Goal: Information Seeking & Learning: Learn about a topic

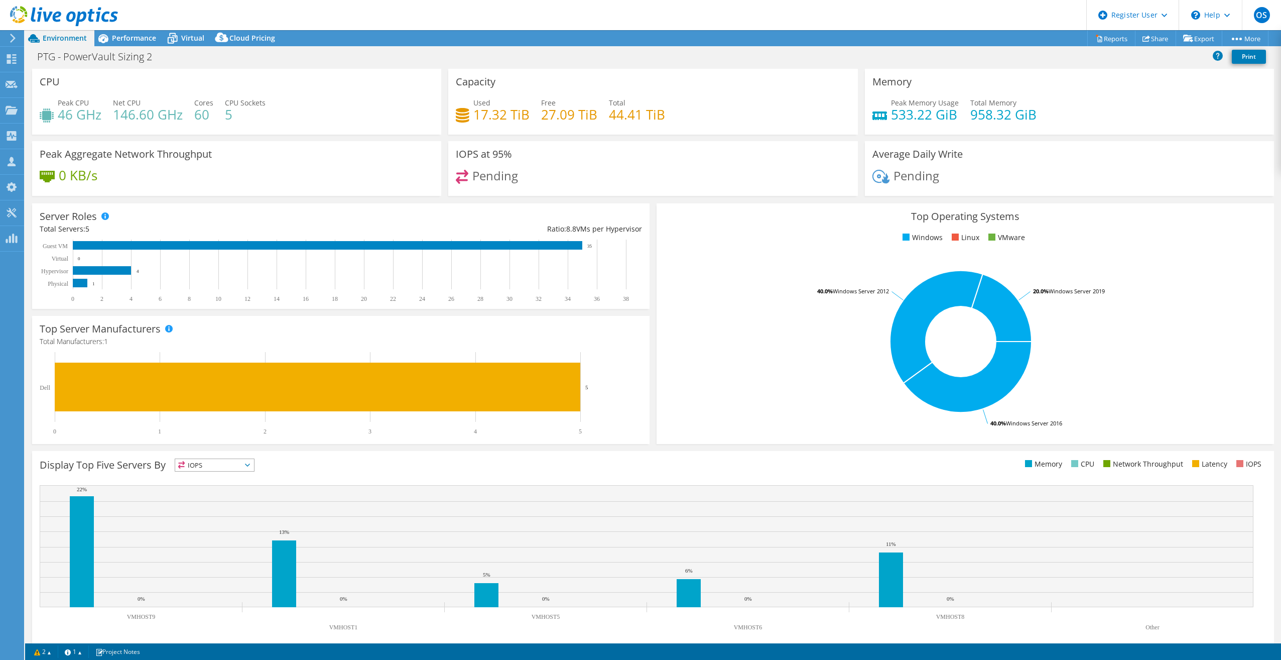
select select "USD"
click at [125, 36] on span "Performance" at bounding box center [134, 38] width 44 height 10
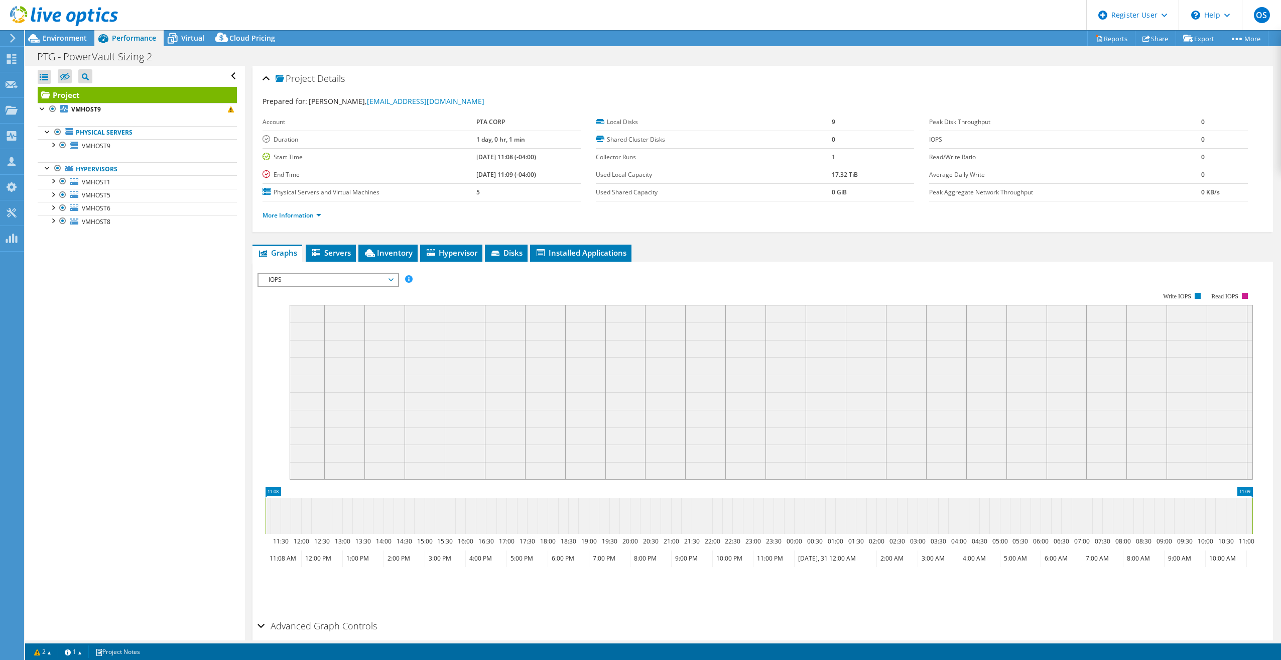
click at [314, 210] on li "More Information" at bounding box center [295, 215] width 65 height 11
click at [305, 213] on link "More Information" at bounding box center [292, 215] width 59 height 9
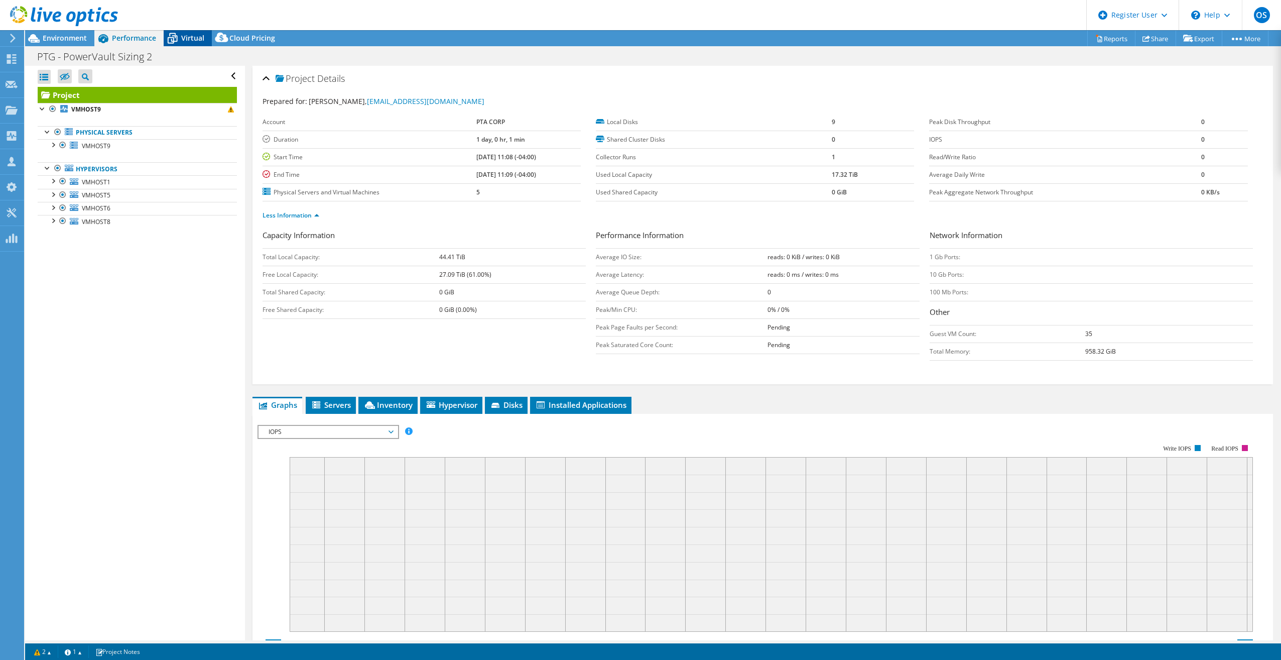
click at [194, 42] on span "Virtual" at bounding box center [192, 38] width 23 height 10
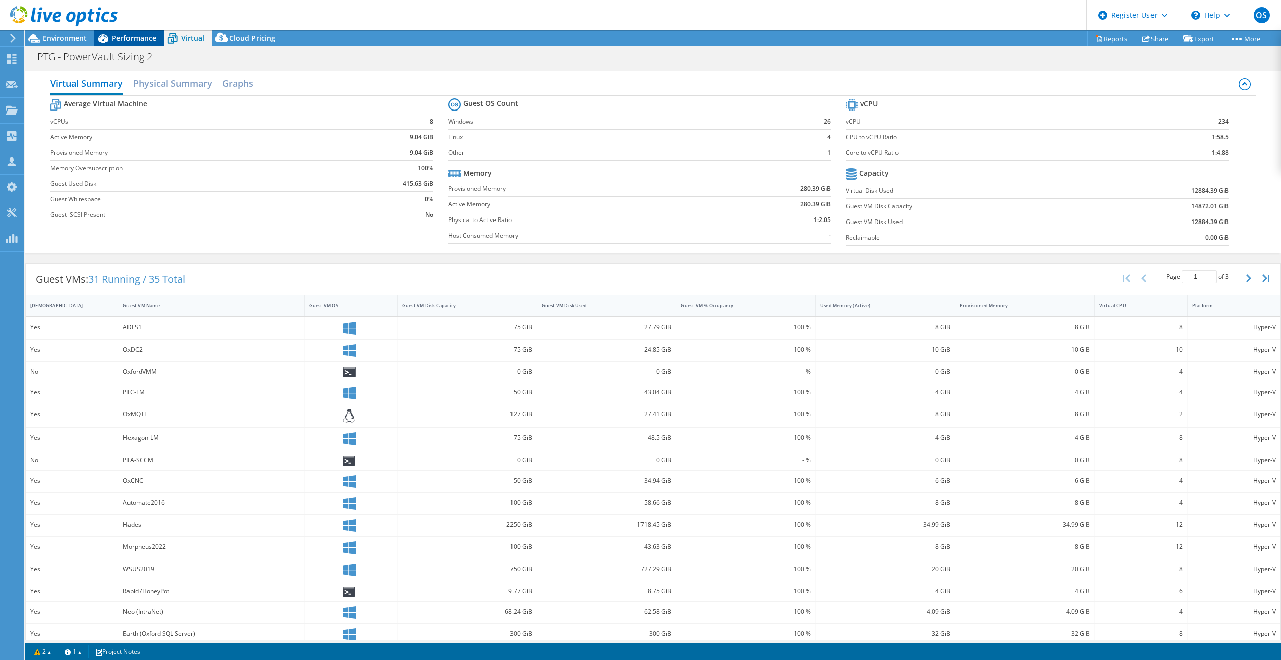
click at [112, 44] on div "Performance" at bounding box center [128, 38] width 69 height 16
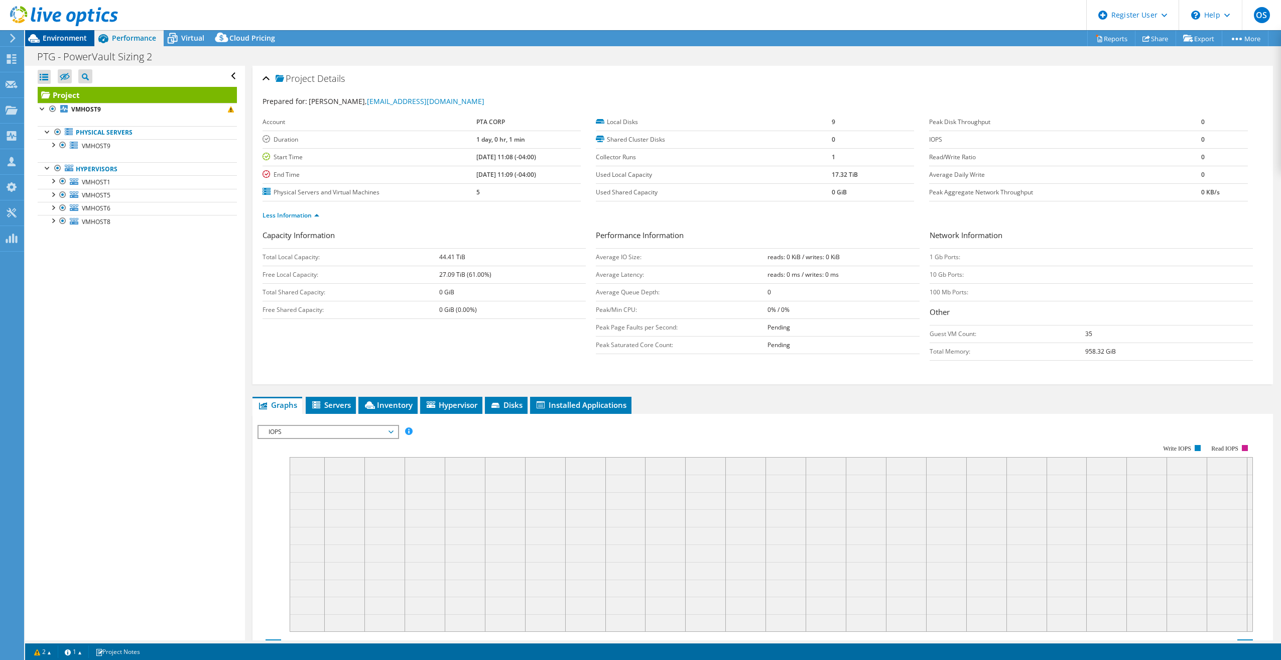
click at [45, 41] on span "Environment" at bounding box center [65, 38] width 44 height 10
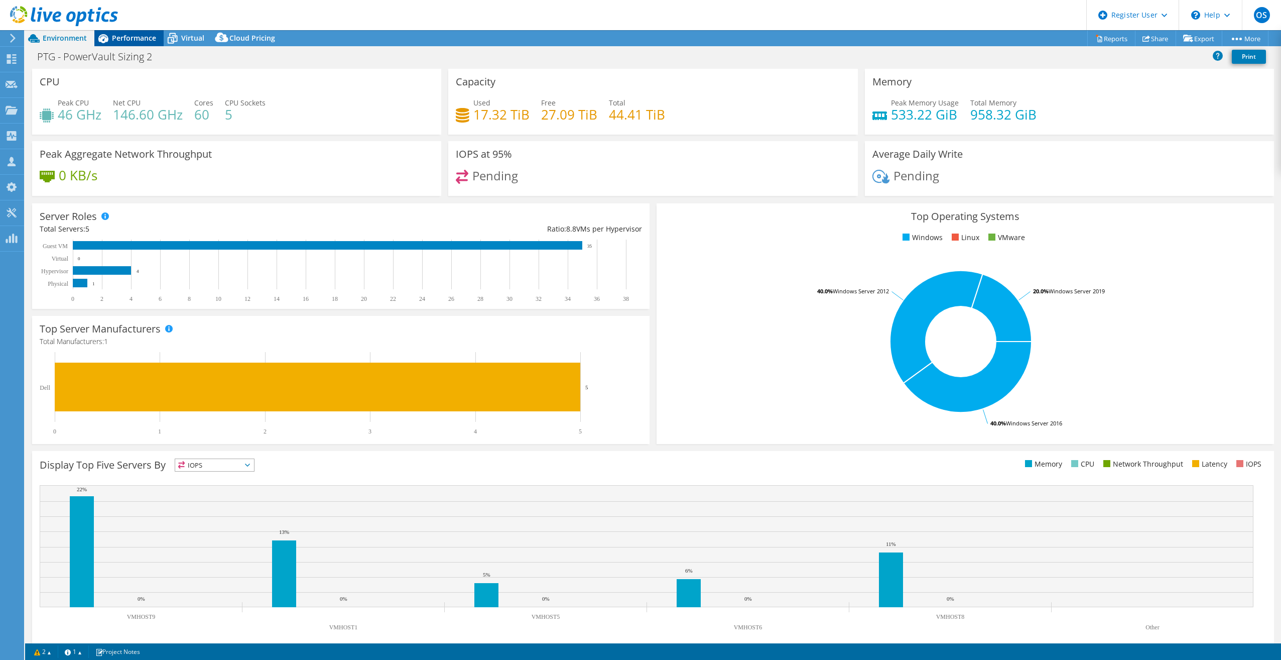
click at [139, 36] on span "Performance" at bounding box center [134, 38] width 44 height 10
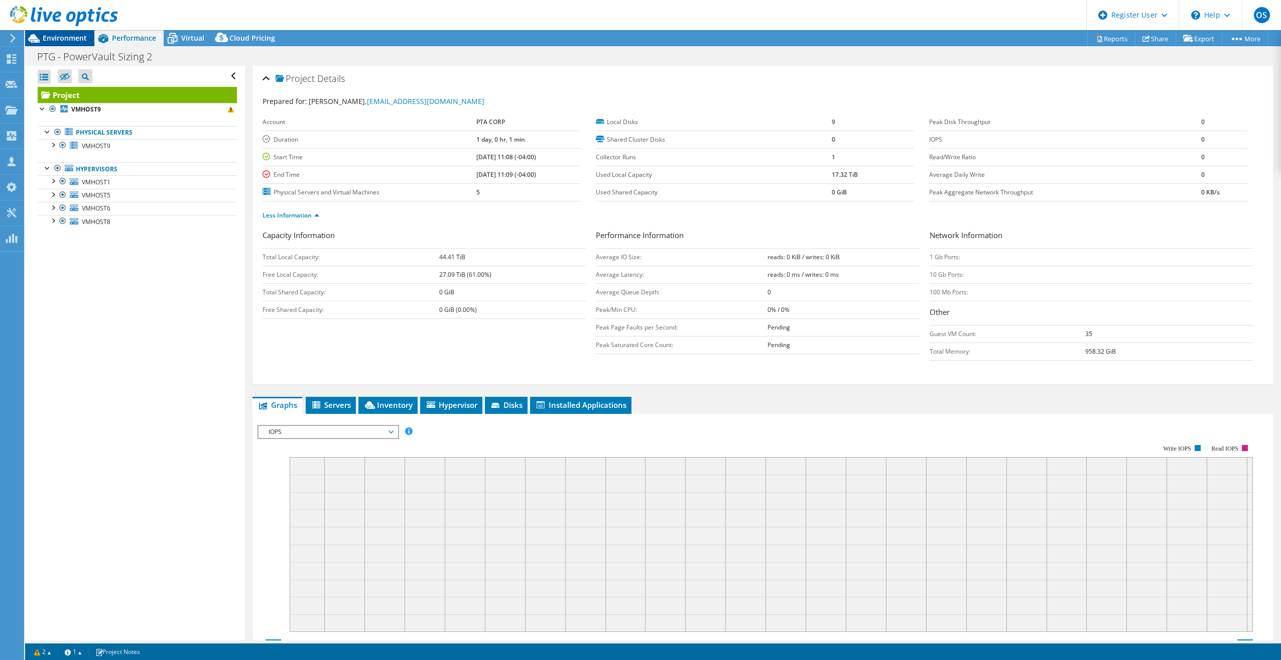
click at [75, 36] on span "Environment" at bounding box center [65, 38] width 44 height 10
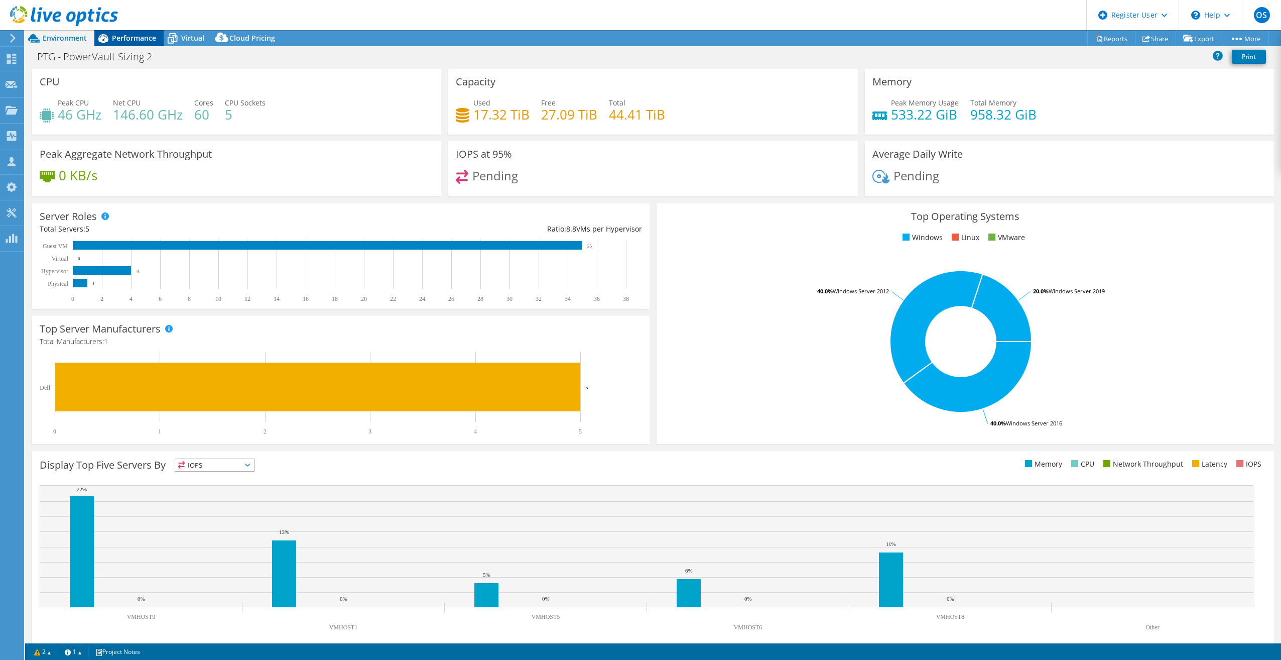
click at [131, 41] on span "Performance" at bounding box center [134, 38] width 44 height 10
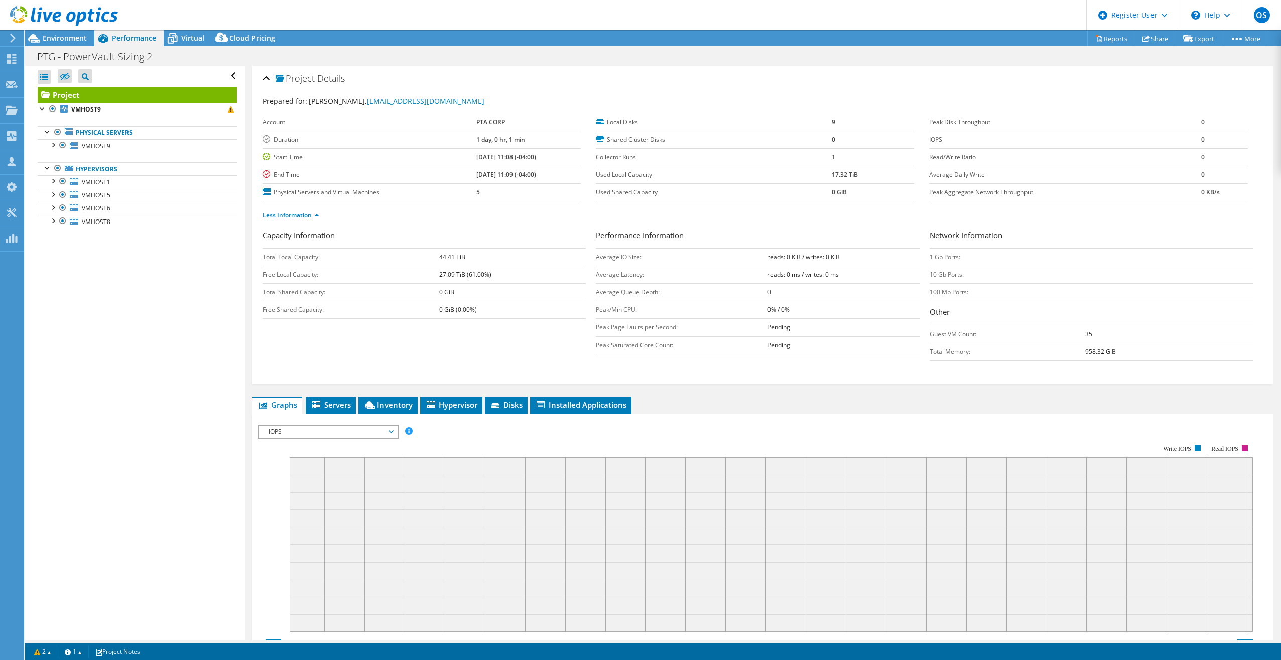
click at [295, 216] on link "Less Information" at bounding box center [291, 215] width 57 height 9
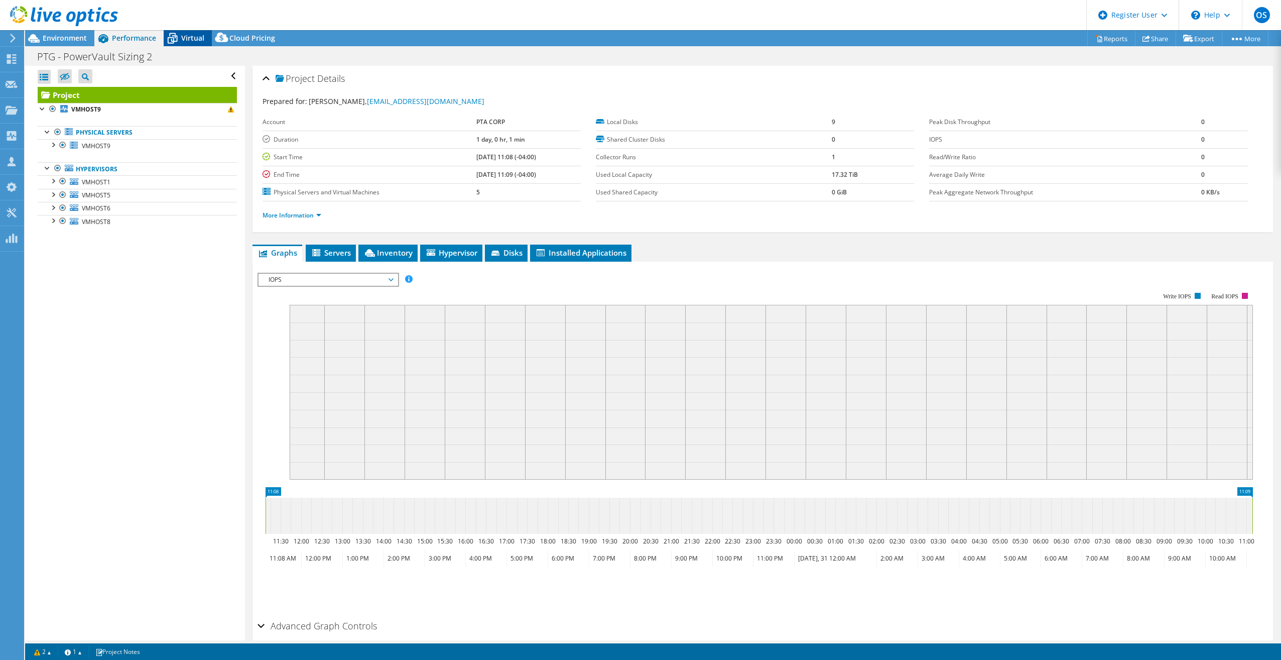
click at [178, 46] on icon at bounding box center [173, 39] width 18 height 18
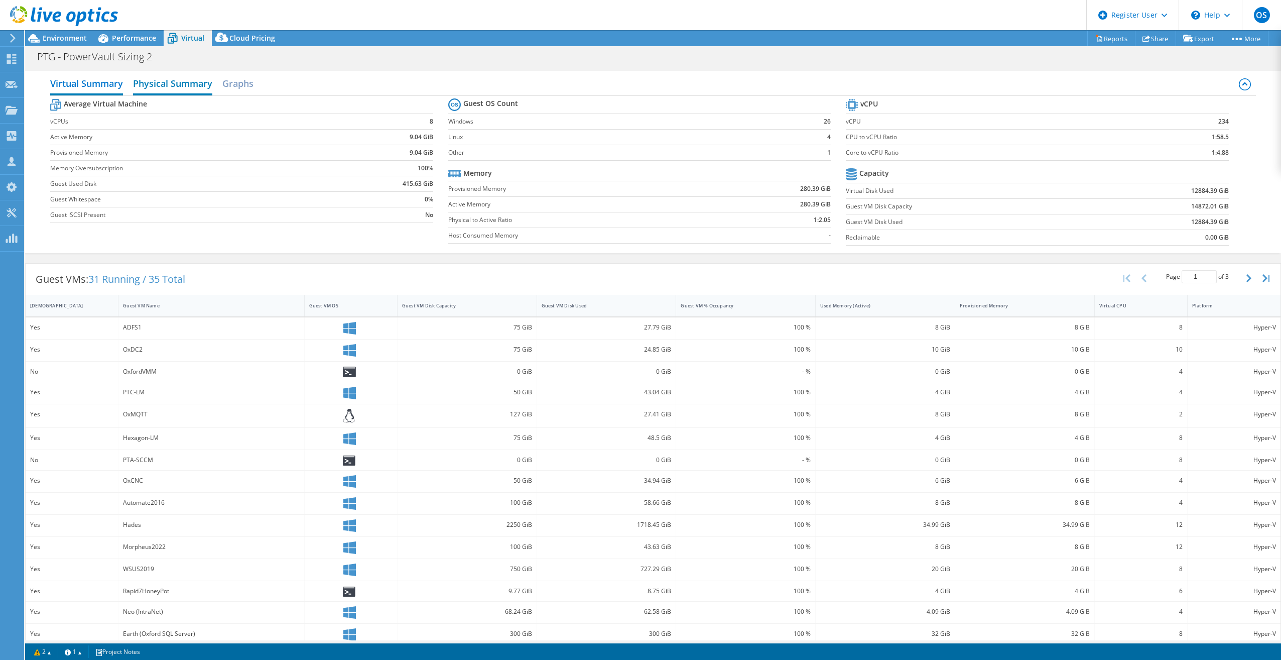
click at [150, 84] on h2 "Physical Summary" at bounding box center [172, 84] width 79 height 22
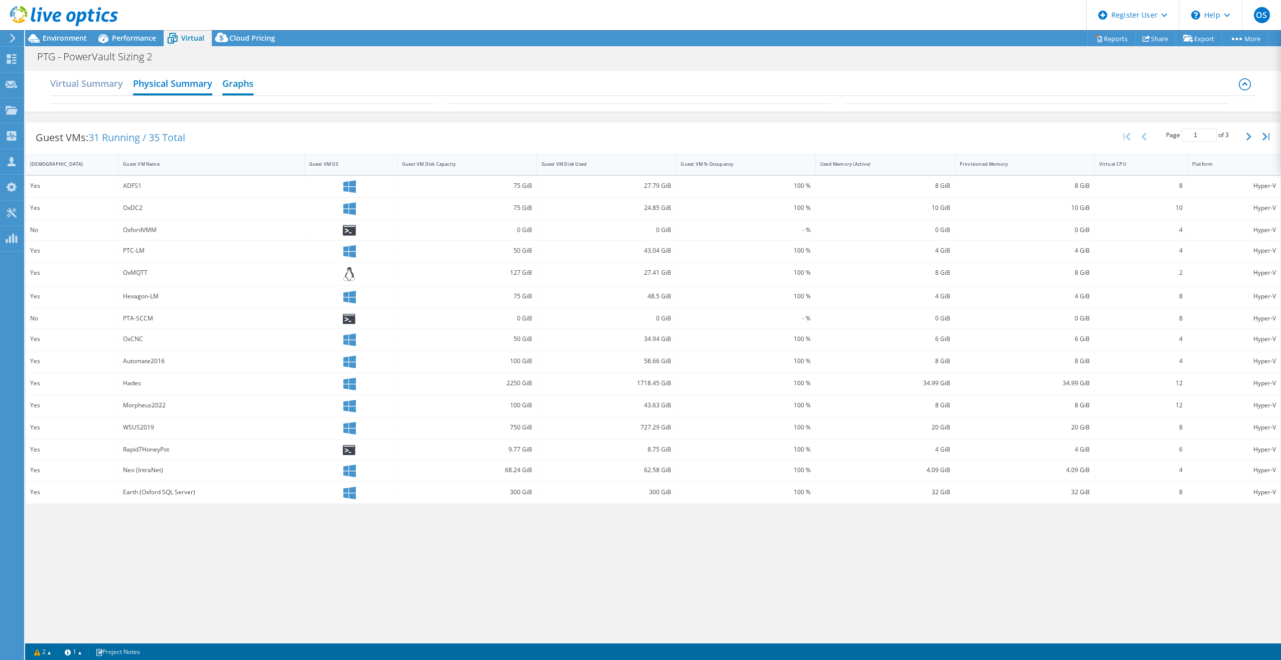
click at [231, 84] on h2 "Graphs" at bounding box center [237, 84] width 31 height 22
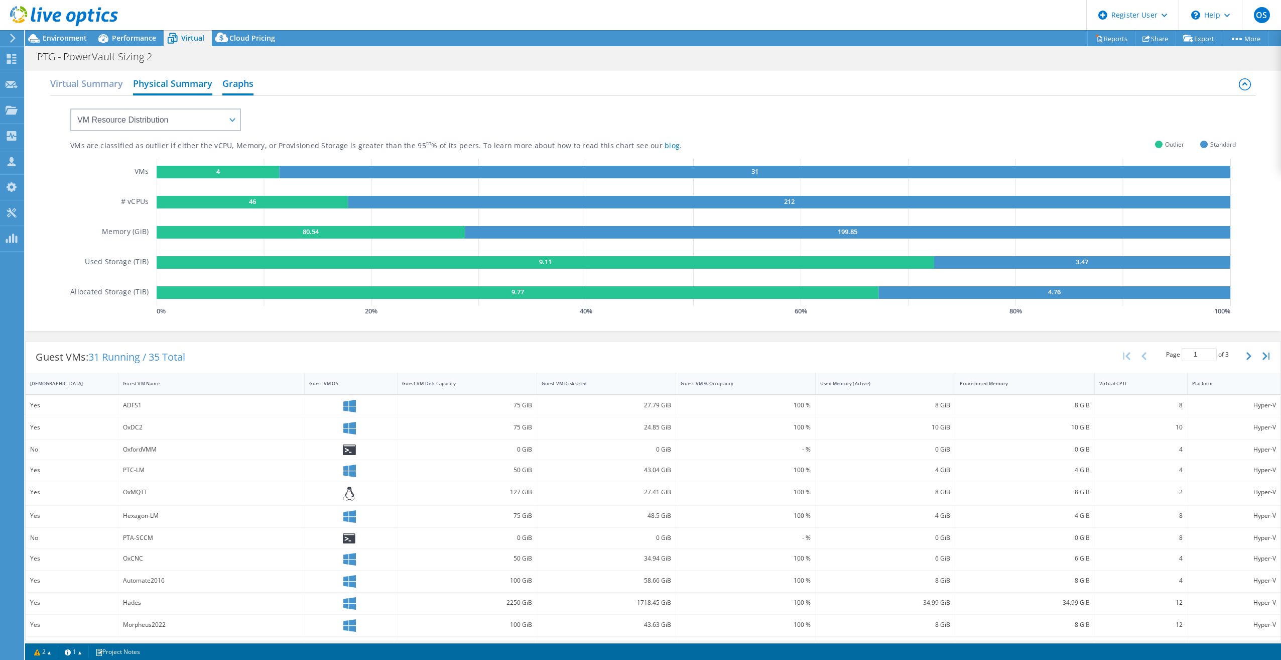
click at [163, 85] on h2 "Physical Summary" at bounding box center [172, 84] width 79 height 22
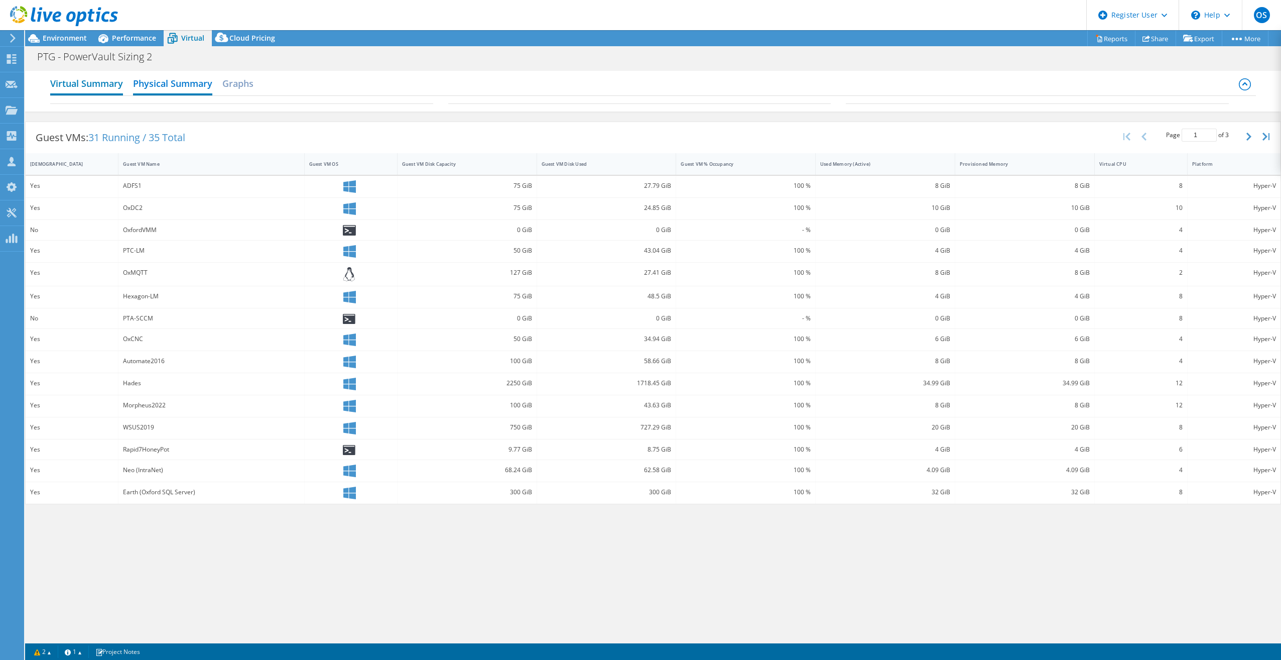
click at [91, 88] on h2 "Virtual Summary" at bounding box center [86, 84] width 73 height 22
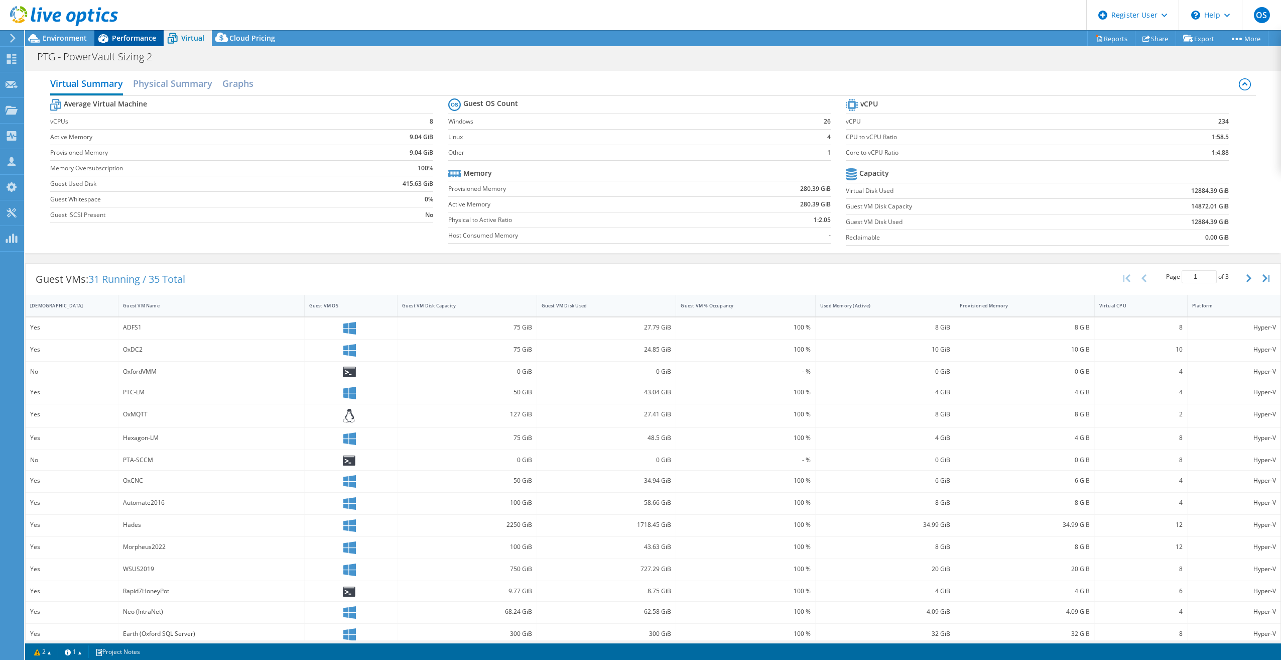
click at [137, 44] on div "Performance" at bounding box center [128, 38] width 69 height 16
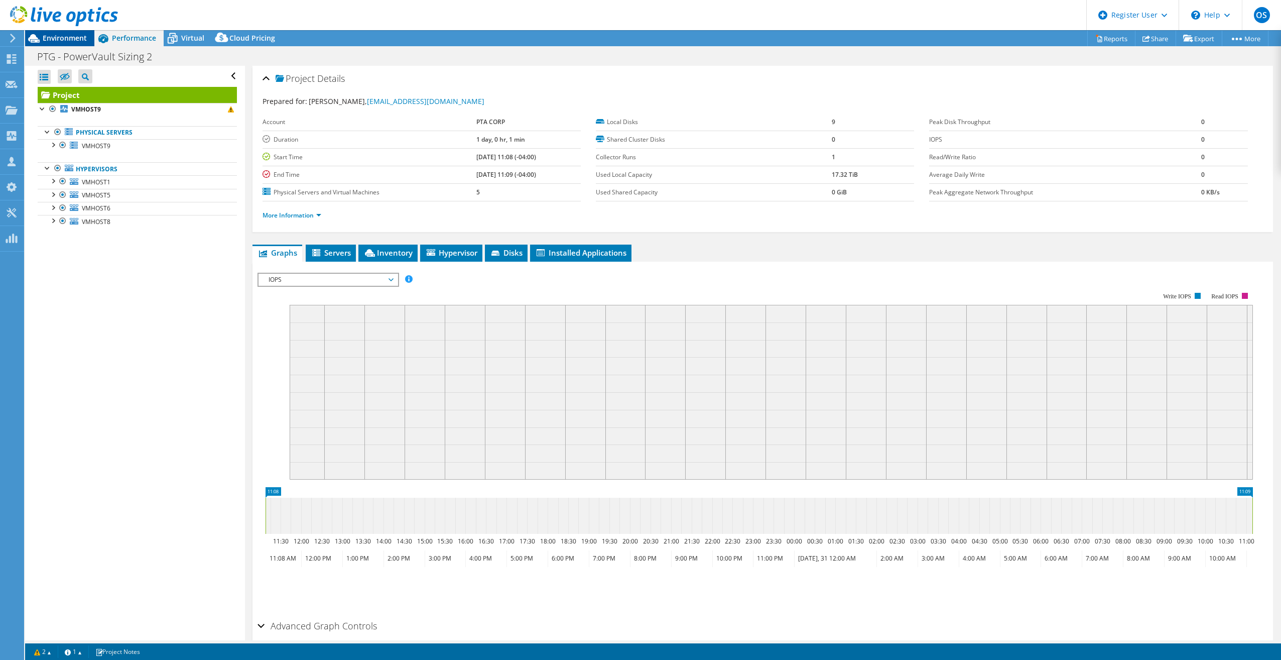
click at [46, 43] on div "Environment" at bounding box center [59, 38] width 69 height 16
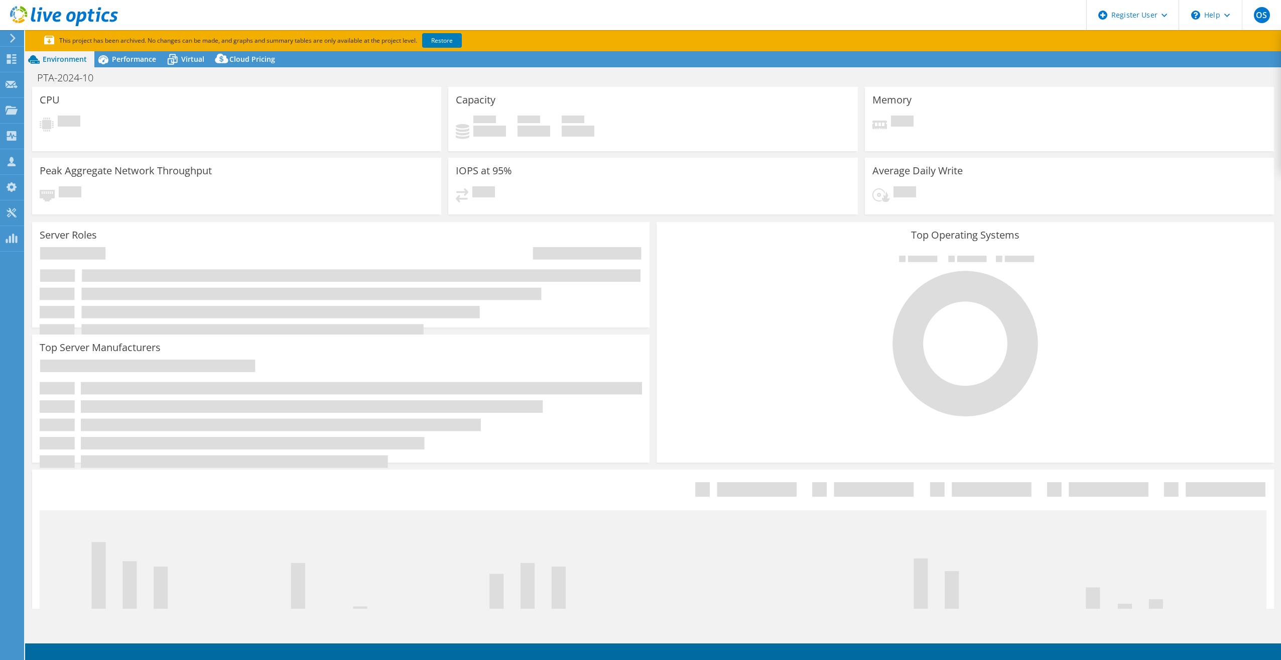
select select "USD"
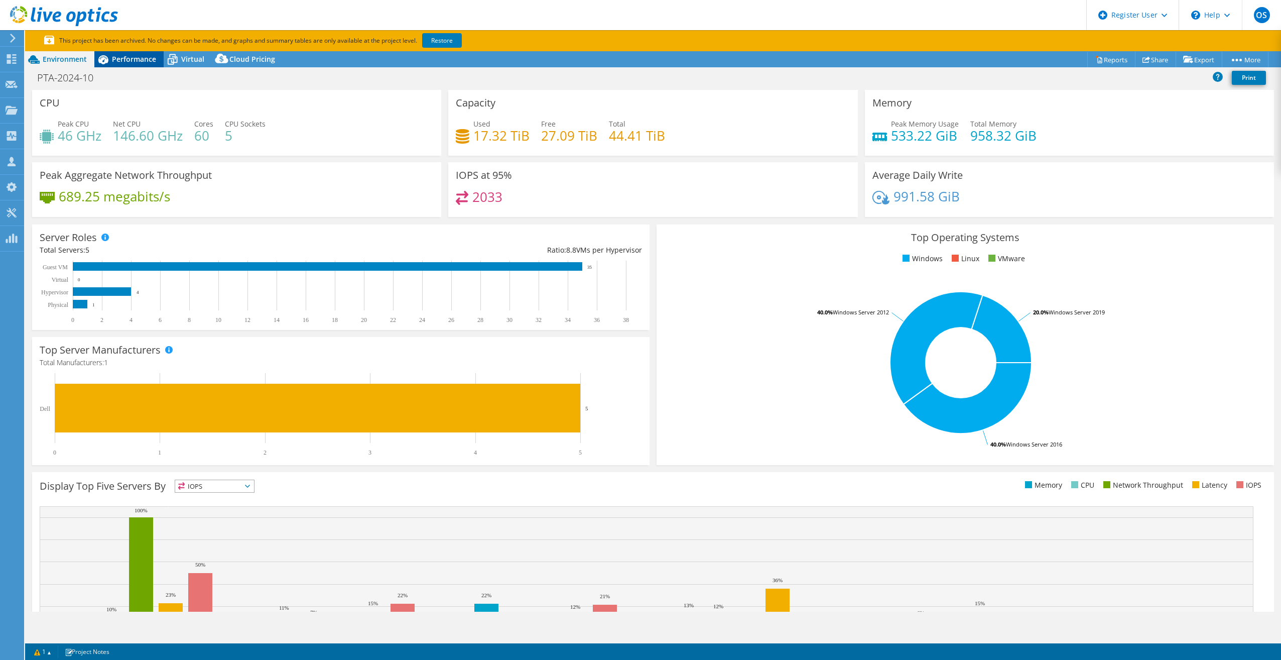
click at [120, 58] on span "Performance" at bounding box center [134, 59] width 44 height 10
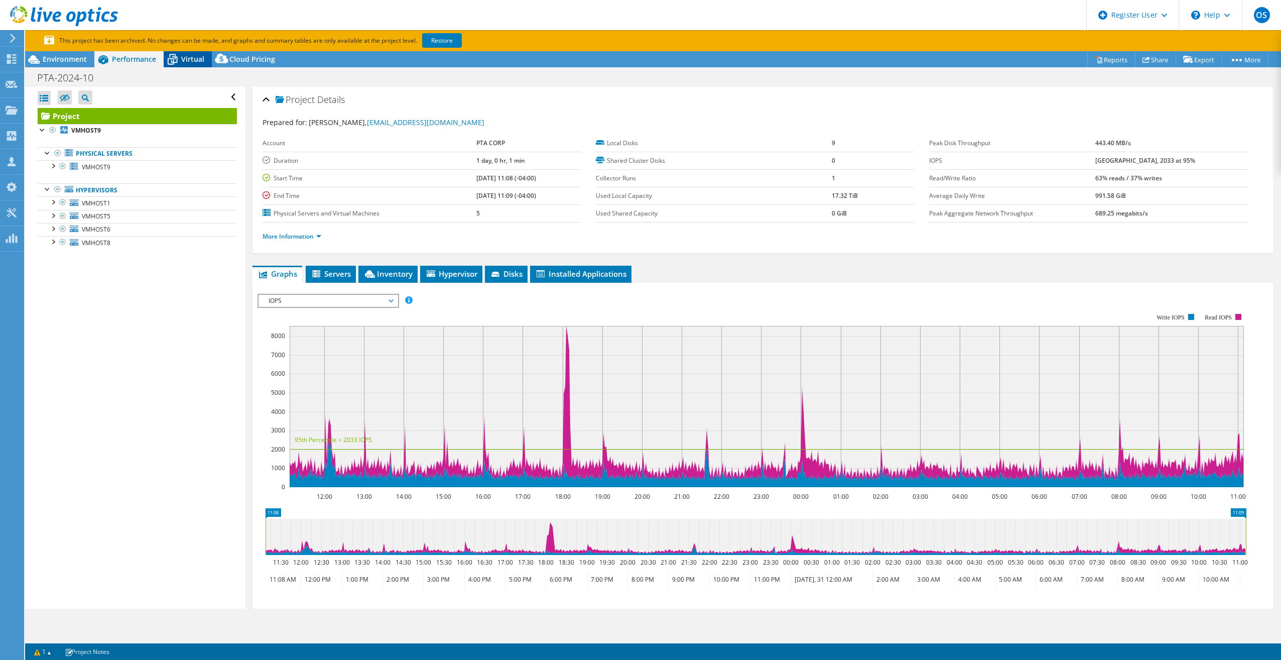
click at [179, 62] on icon at bounding box center [173, 60] width 18 height 18
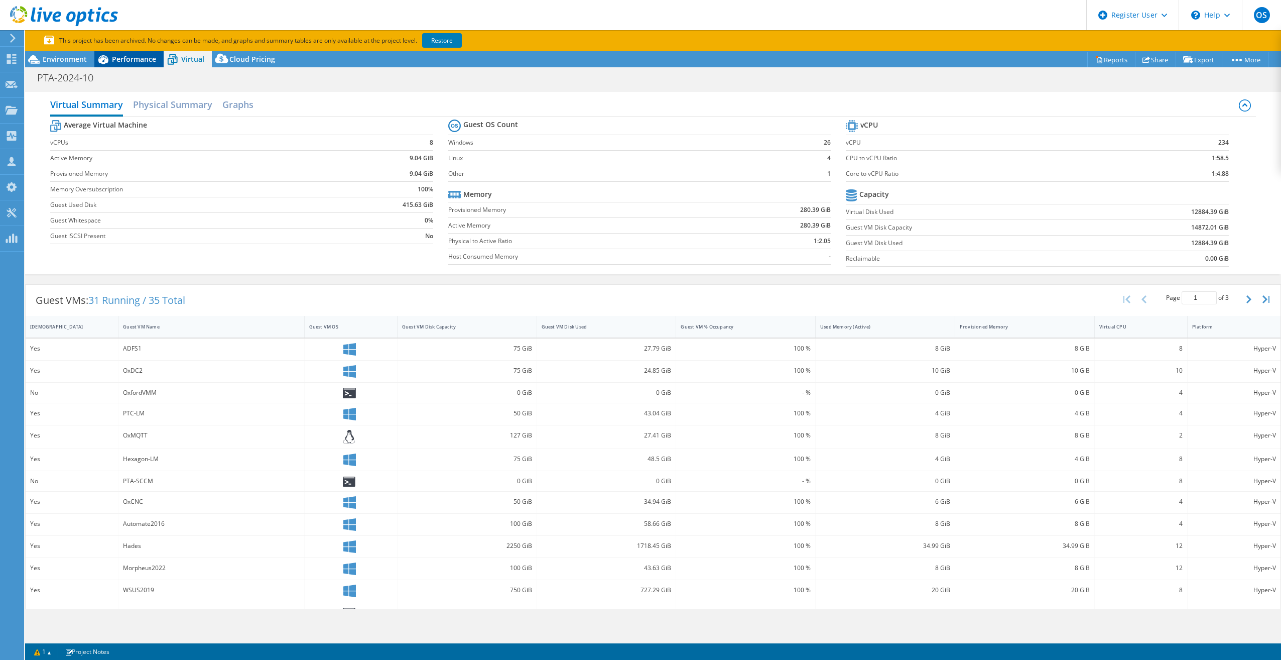
click at [145, 64] on div "Performance" at bounding box center [128, 59] width 69 height 16
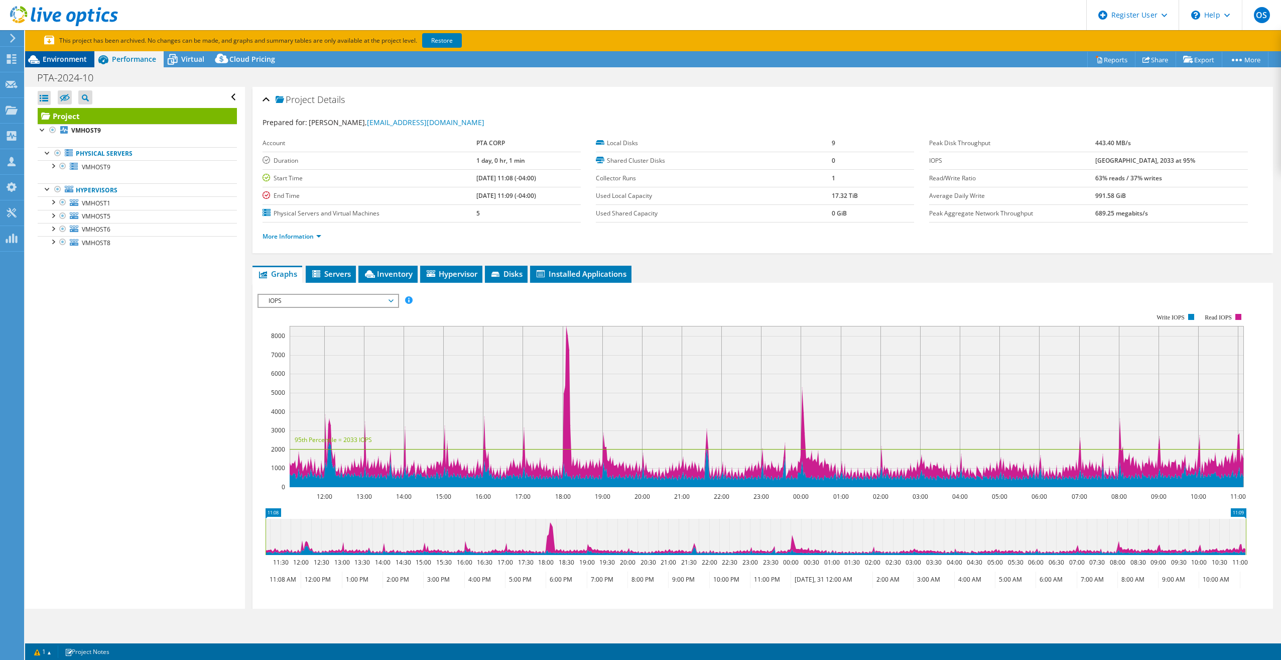
click at [65, 60] on span "Environment" at bounding box center [65, 59] width 44 height 10
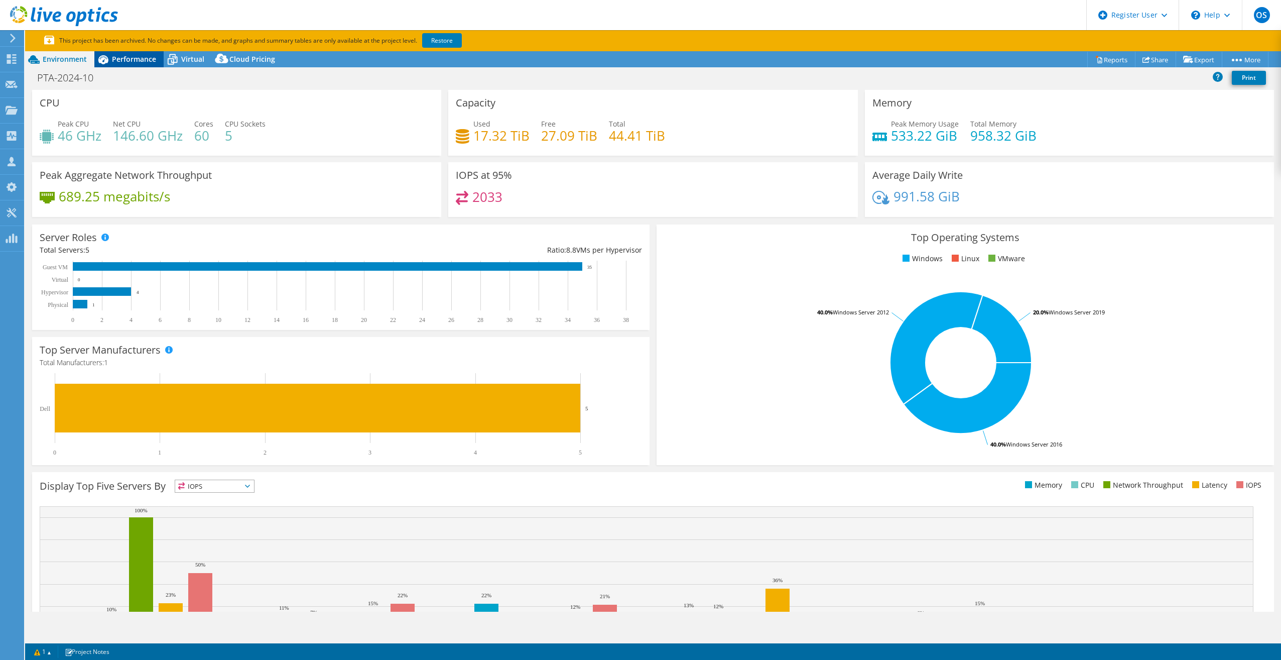
click at [120, 58] on span "Performance" at bounding box center [134, 59] width 44 height 10
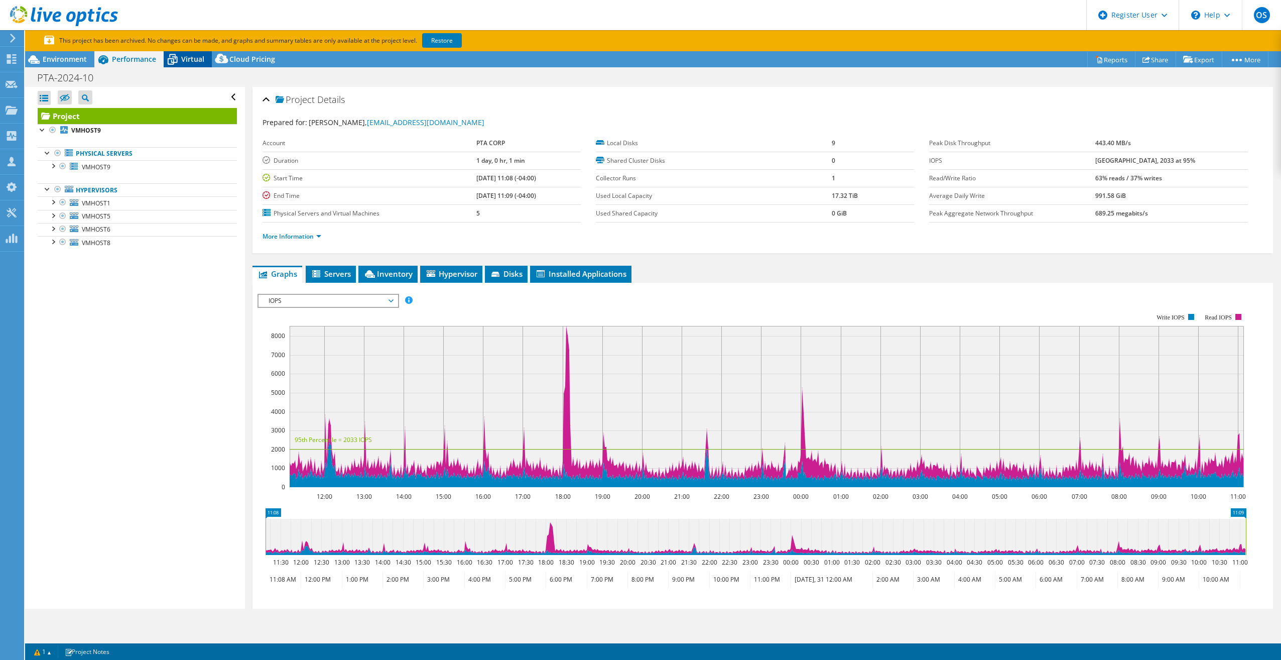
click at [197, 55] on span "Virtual" at bounding box center [192, 59] width 23 height 10
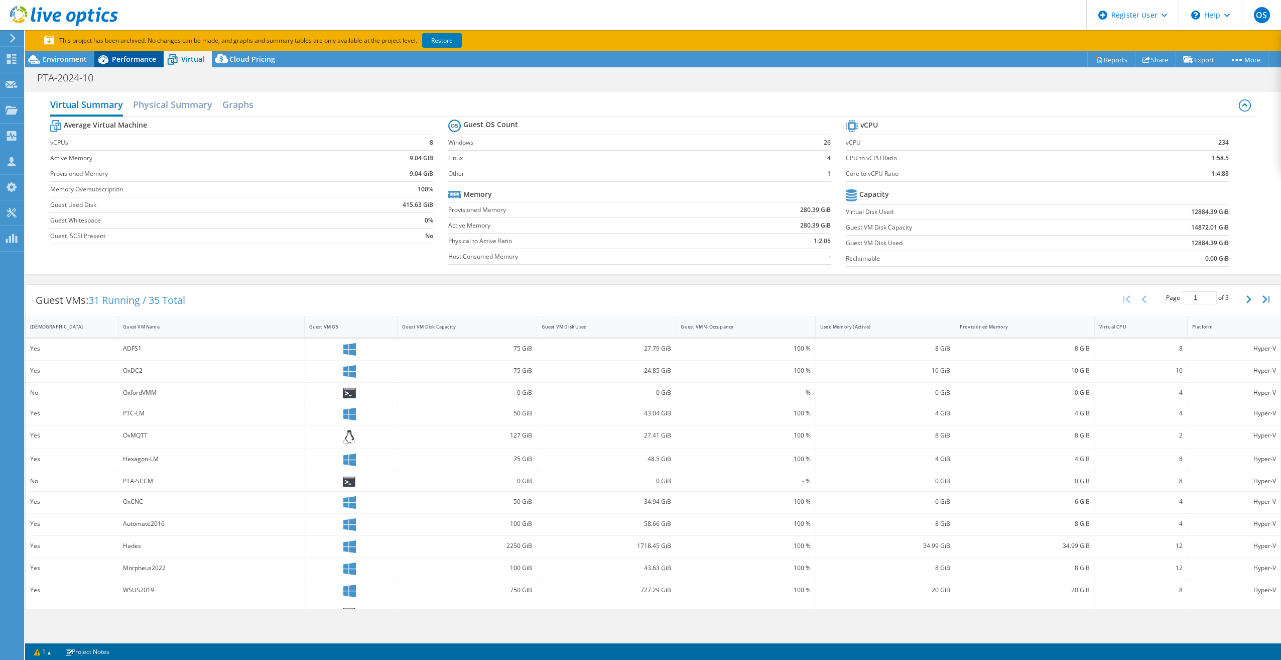
click at [139, 59] on span "Performance" at bounding box center [134, 59] width 44 height 10
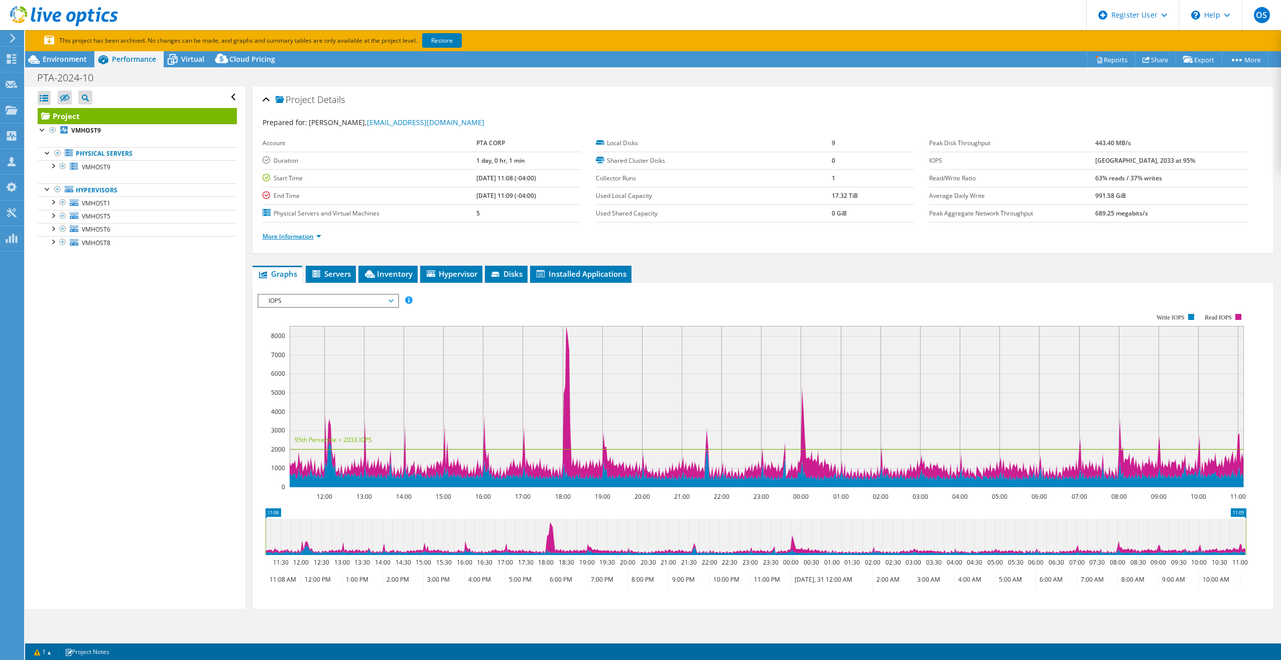
click at [309, 235] on link "More Information" at bounding box center [292, 236] width 59 height 9
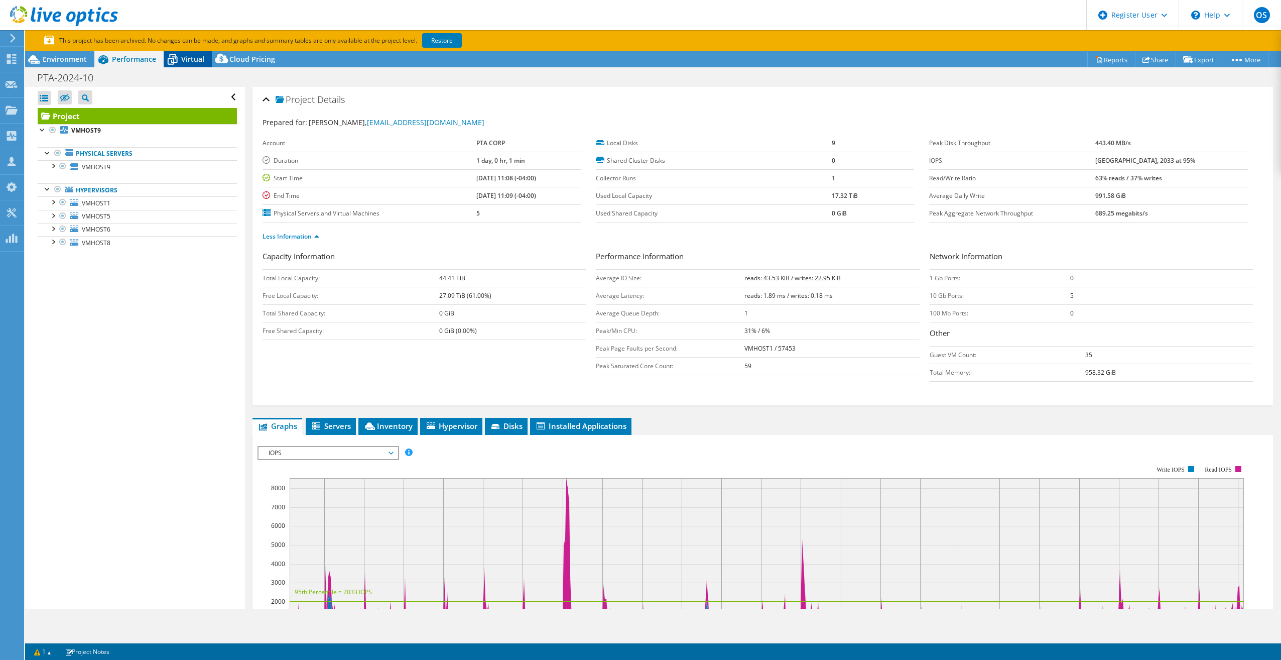
click at [178, 62] on icon at bounding box center [173, 60] width 18 height 18
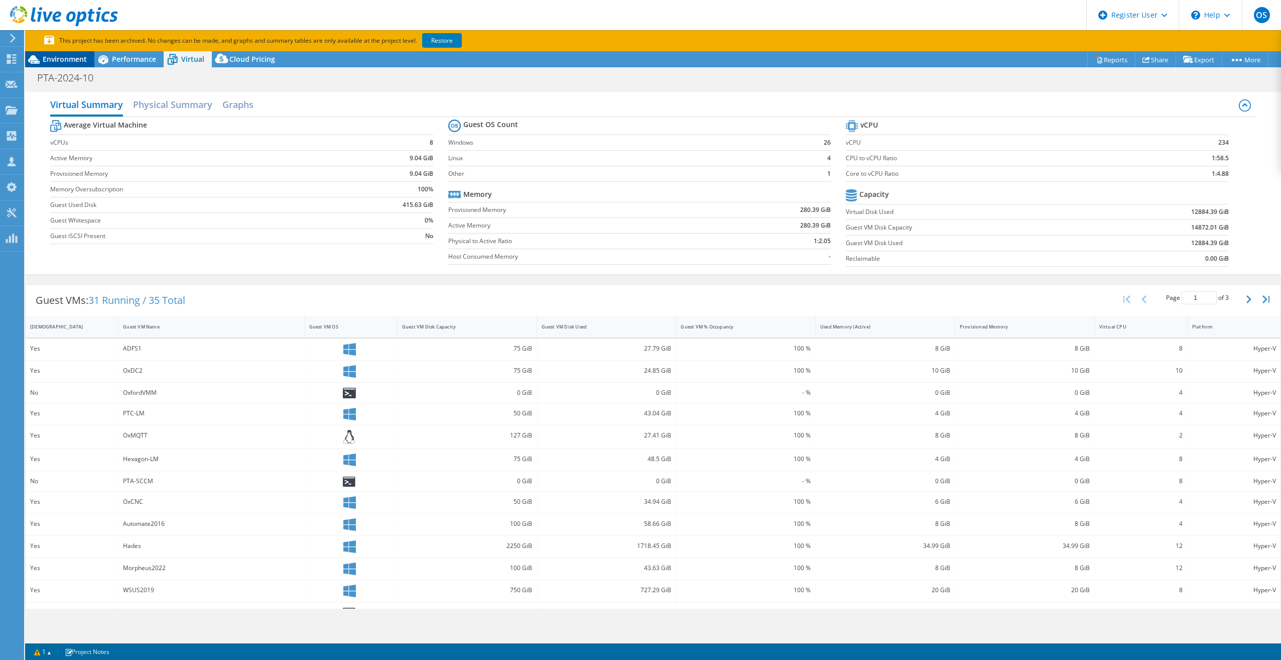
click at [62, 62] on span "Environment" at bounding box center [65, 59] width 44 height 10
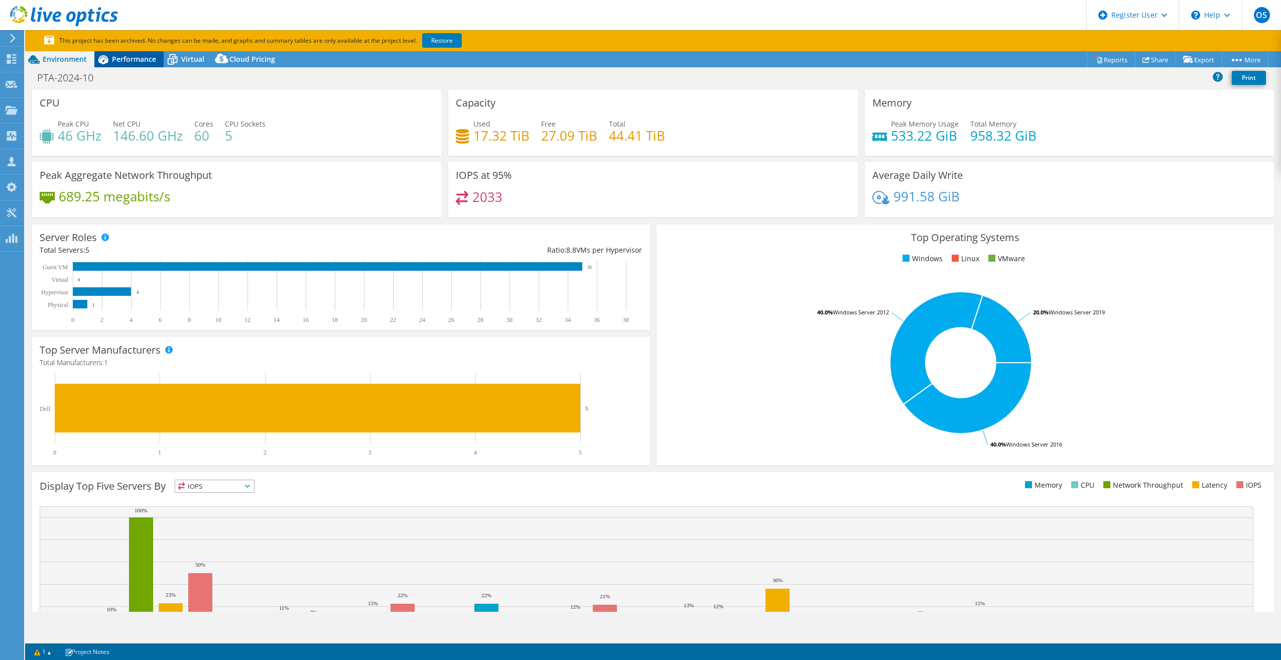
click at [101, 59] on icon at bounding box center [103, 59] width 10 height 9
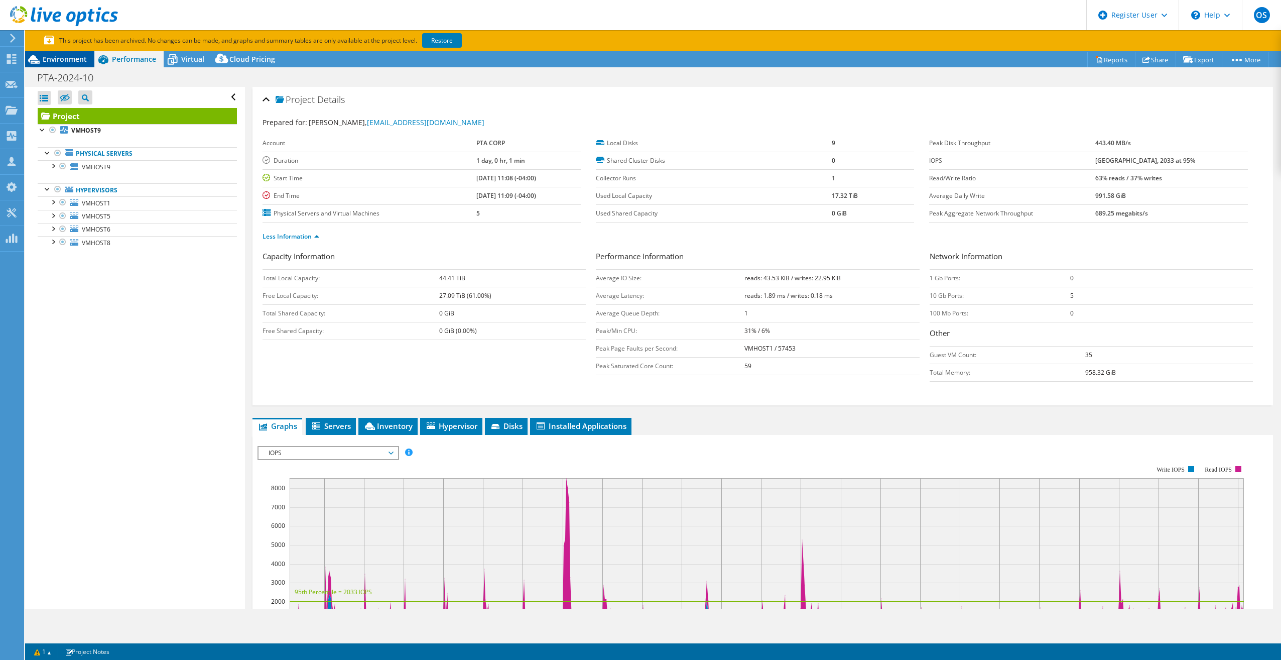
click at [51, 66] on div "Environment" at bounding box center [59, 59] width 69 height 16
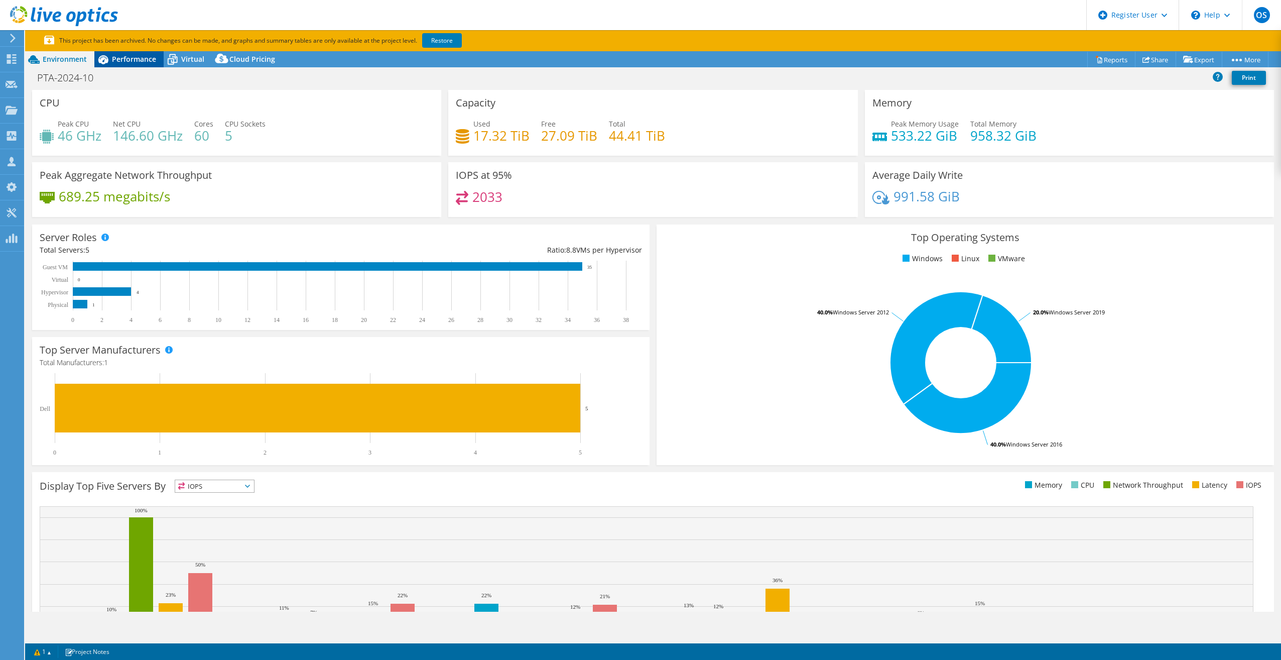
click at [147, 65] on div "Performance" at bounding box center [128, 59] width 69 height 16
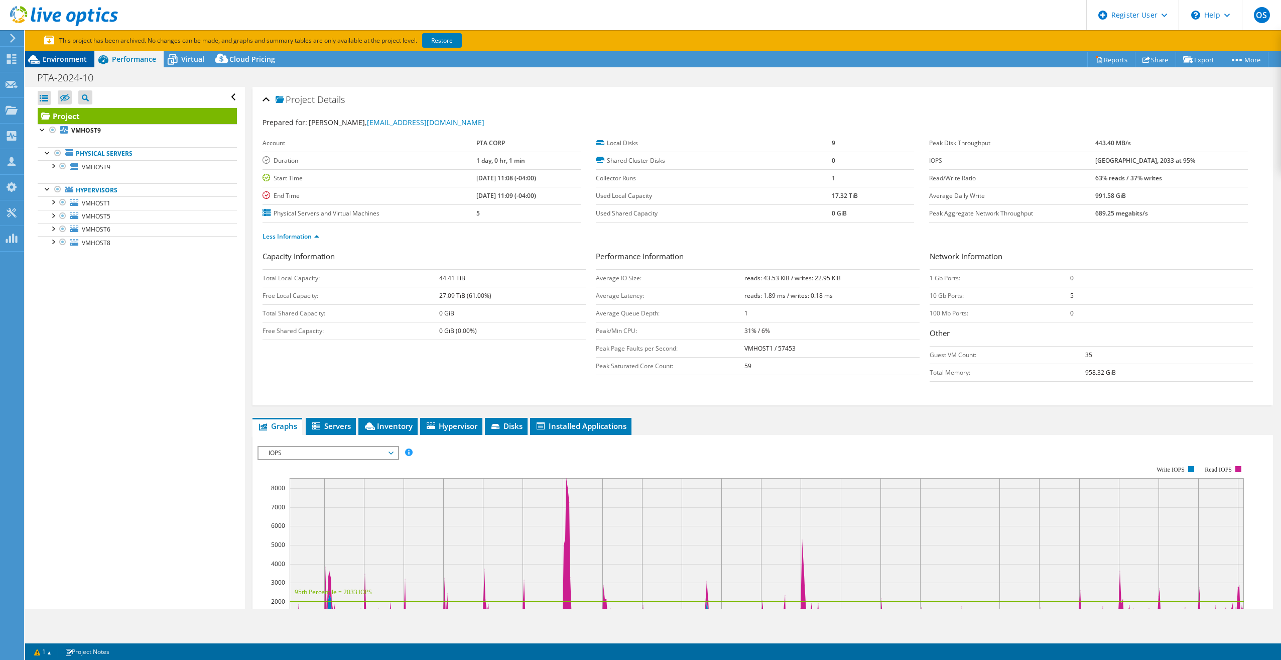
click at [44, 58] on span "Environment" at bounding box center [65, 59] width 44 height 10
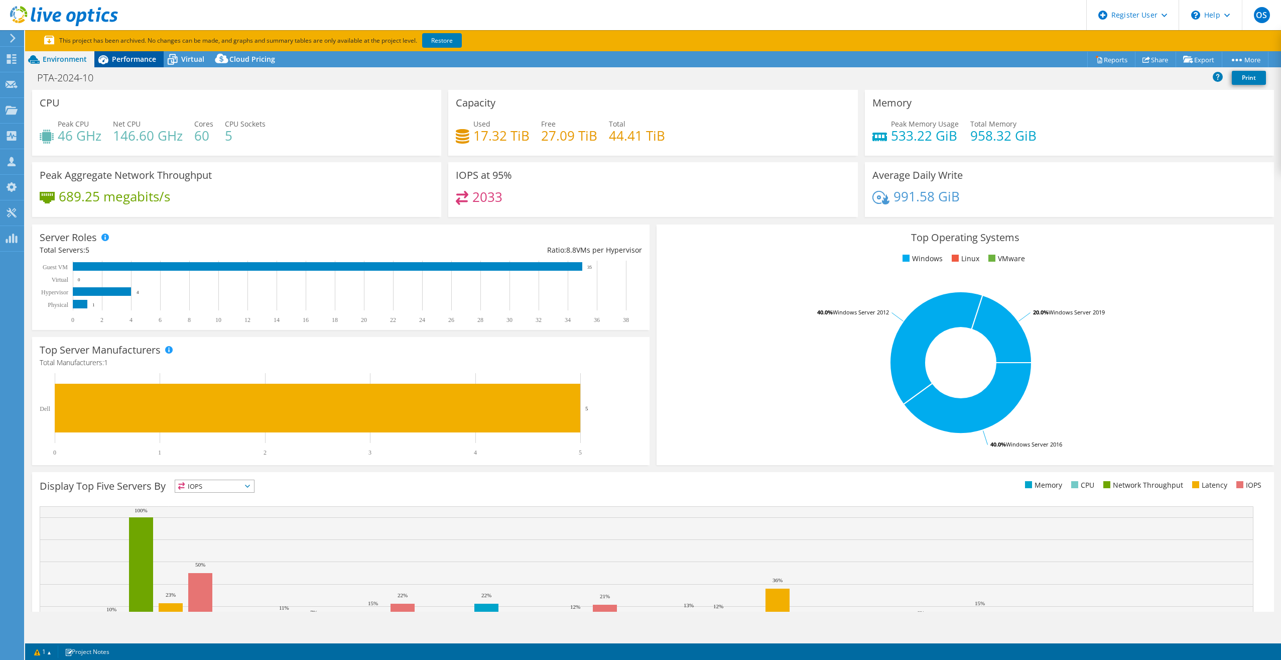
click at [115, 58] on span "Performance" at bounding box center [134, 59] width 44 height 10
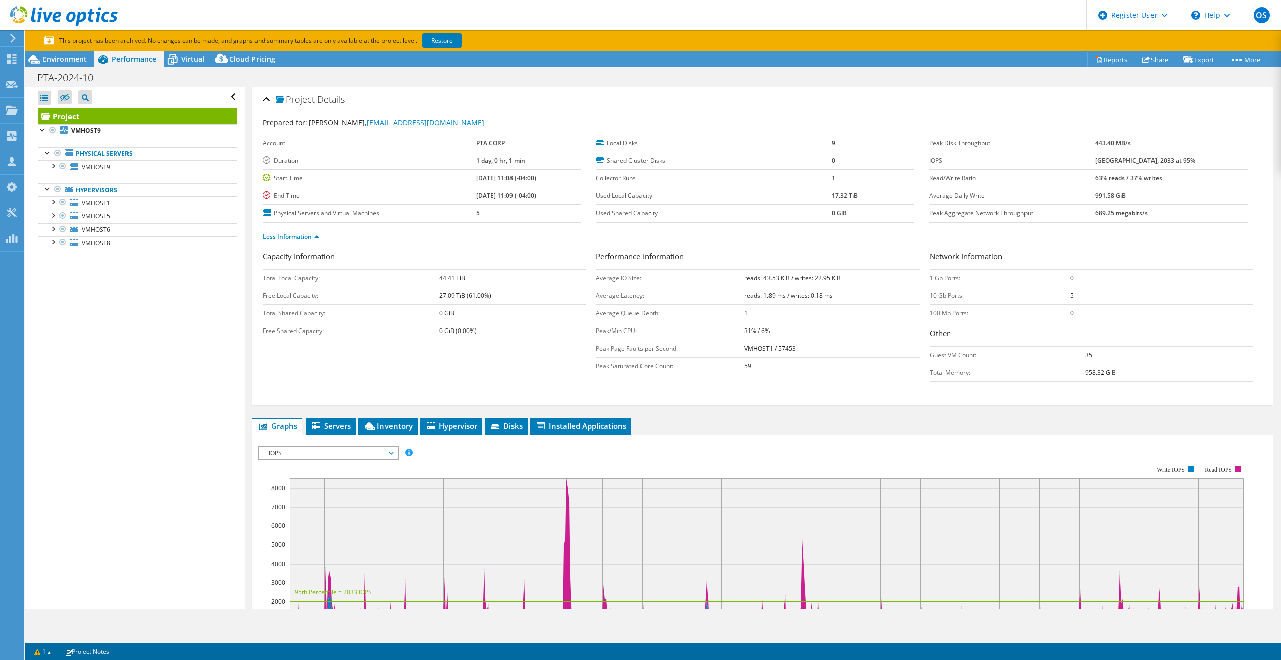
click at [306, 449] on span "IOPS" at bounding box center [328, 453] width 129 height 12
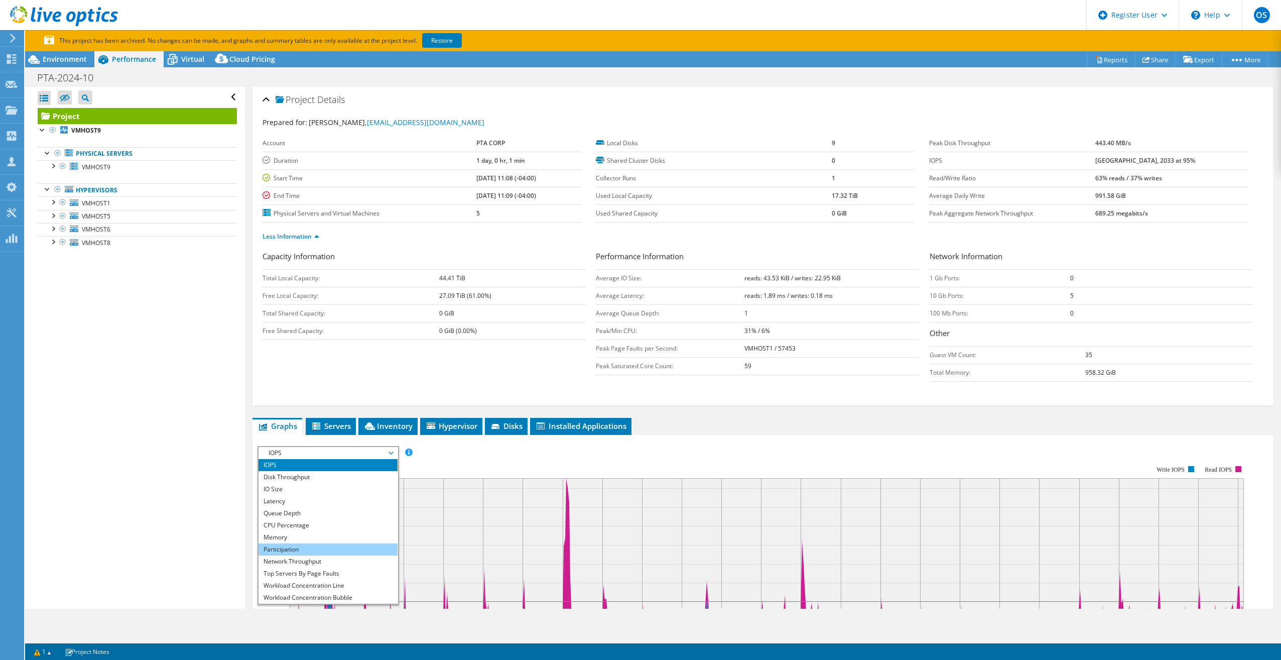
scroll to position [50, 0]
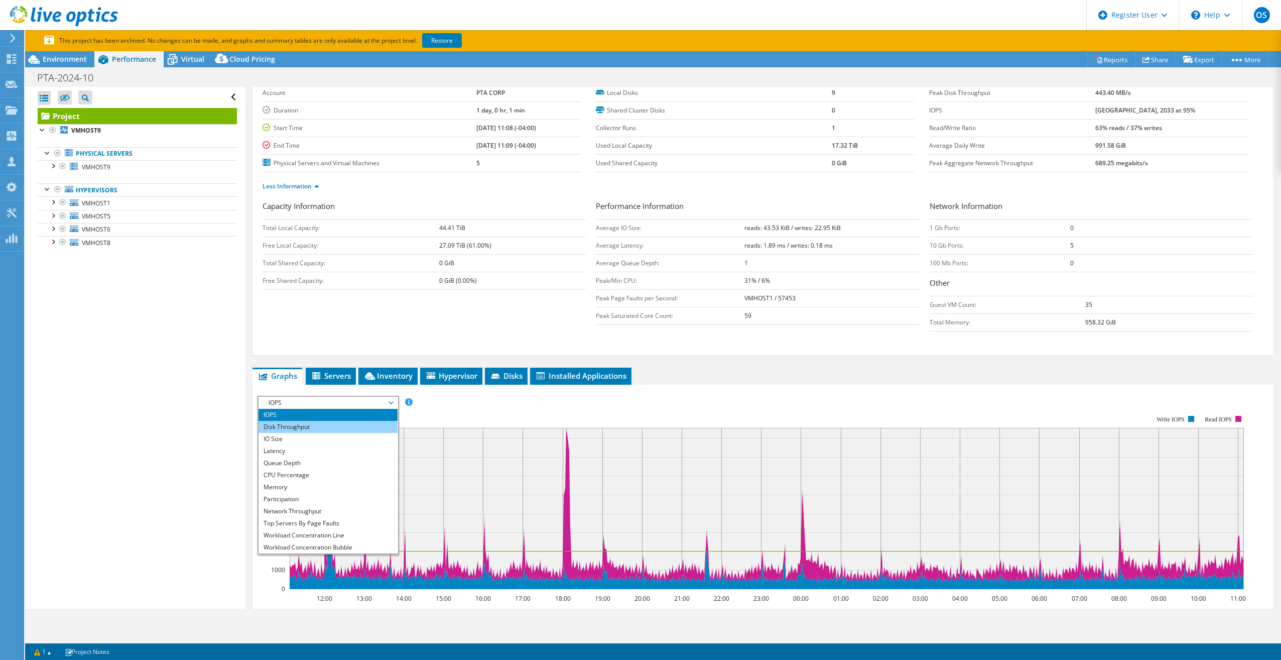
click at [316, 423] on li "Disk Throughput" at bounding box center [328, 427] width 139 height 12
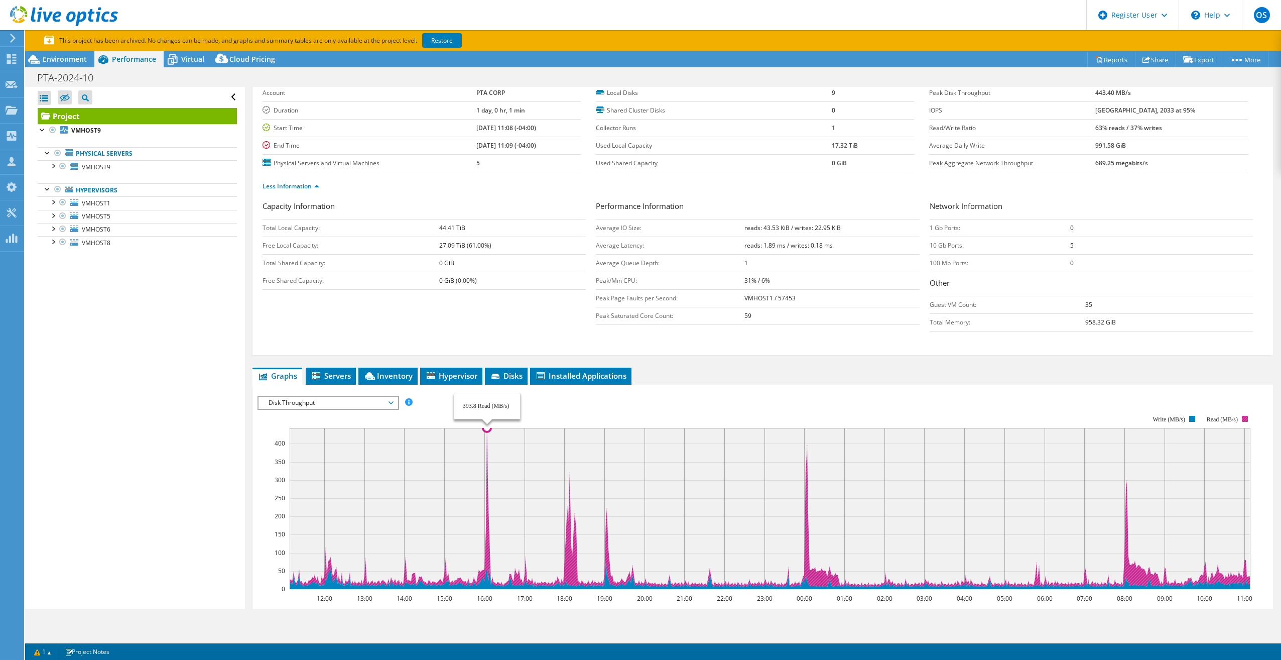
click at [488, 483] on icon at bounding box center [770, 507] width 961 height 159
click at [368, 405] on span "Disk Throughput" at bounding box center [328, 403] width 129 height 12
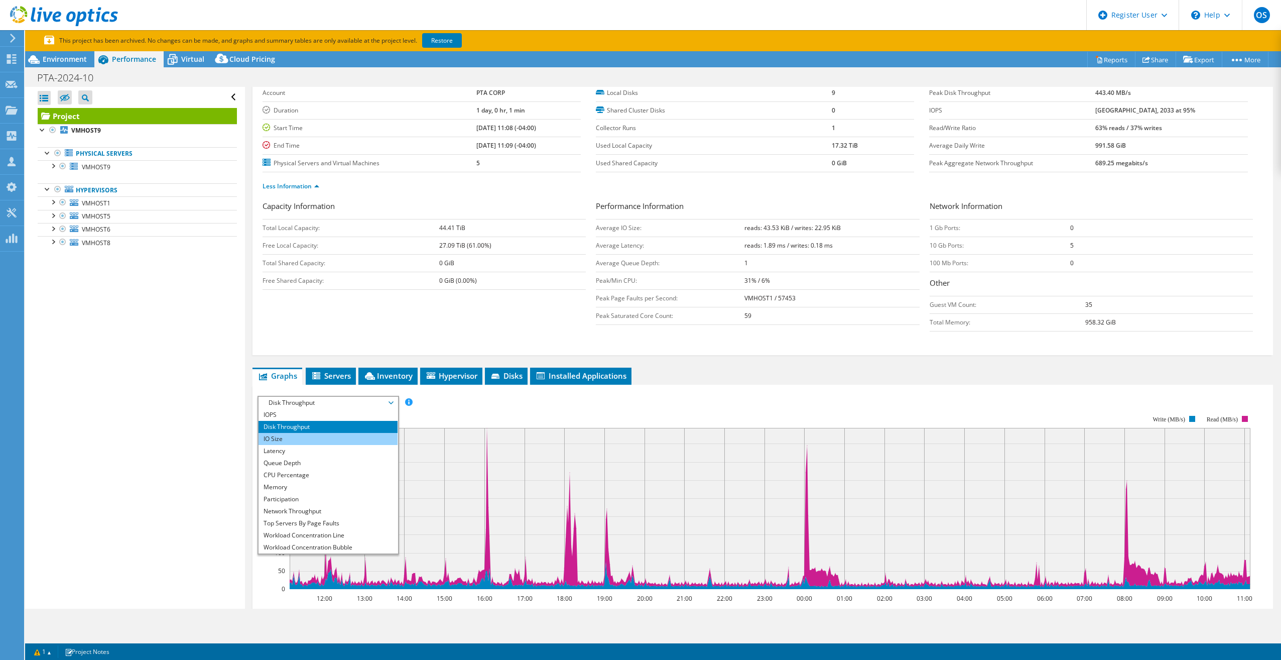
click at [318, 436] on li "IO Size" at bounding box center [328, 439] width 139 height 12
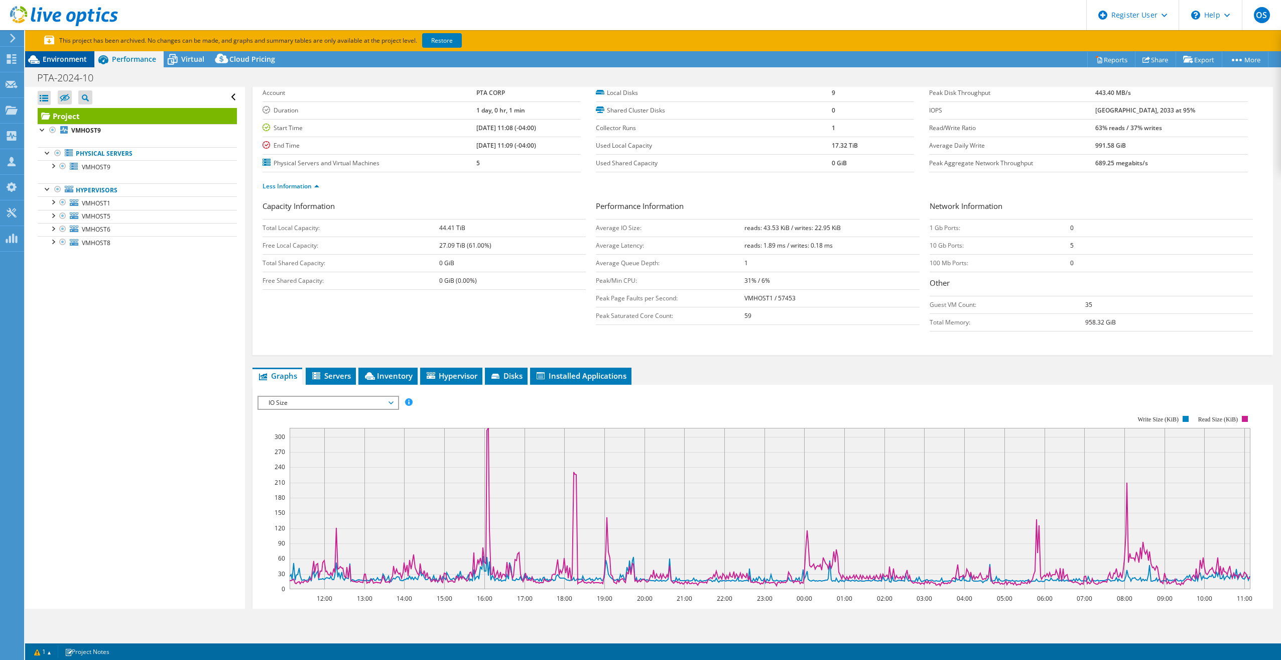
click at [77, 53] on div "Environment" at bounding box center [59, 59] width 69 height 16
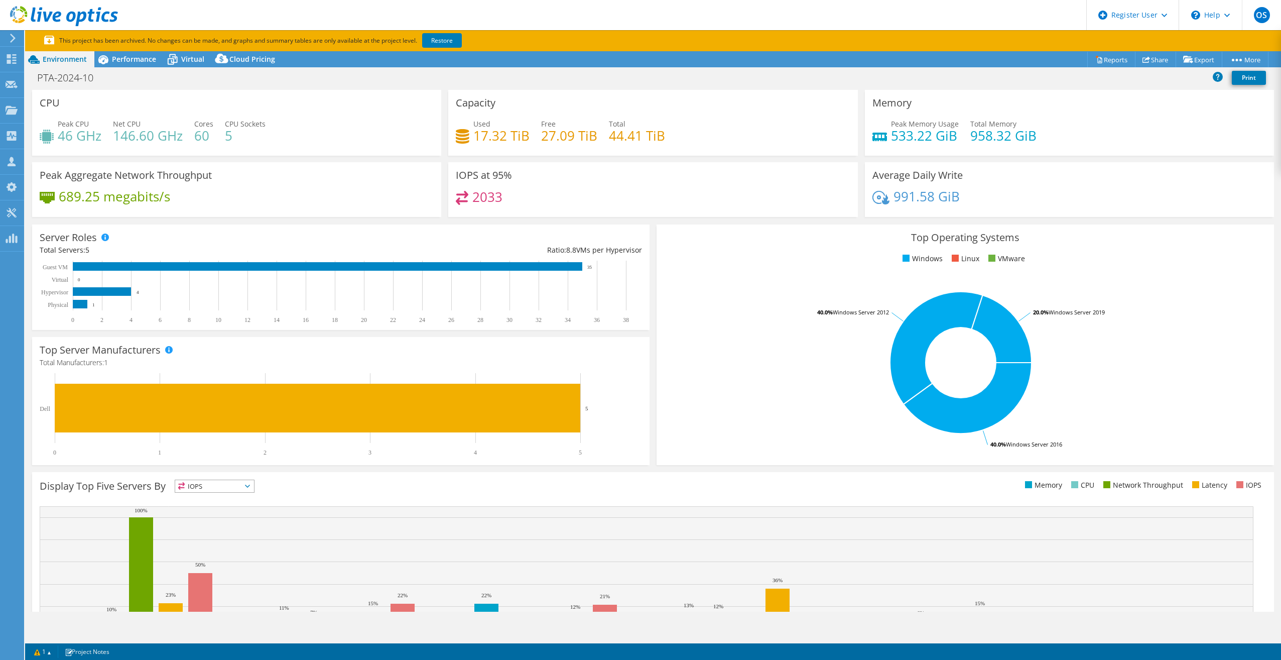
click at [514, 137] on h4 "17.32 TiB" at bounding box center [502, 135] width 56 height 11
click at [641, 130] on h4 "44.41 TiB" at bounding box center [637, 135] width 56 height 11
click at [114, 58] on span "Performance" at bounding box center [134, 59] width 44 height 10
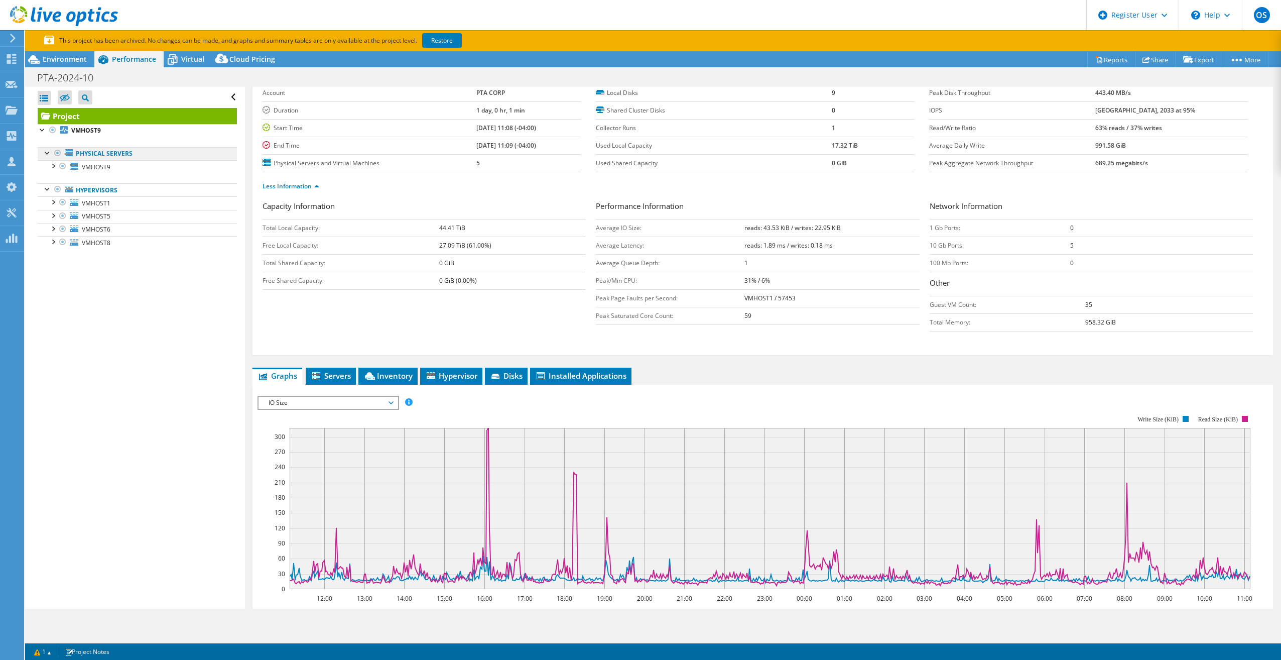
click at [102, 154] on link "Physical Servers" at bounding box center [137, 153] width 199 height 13
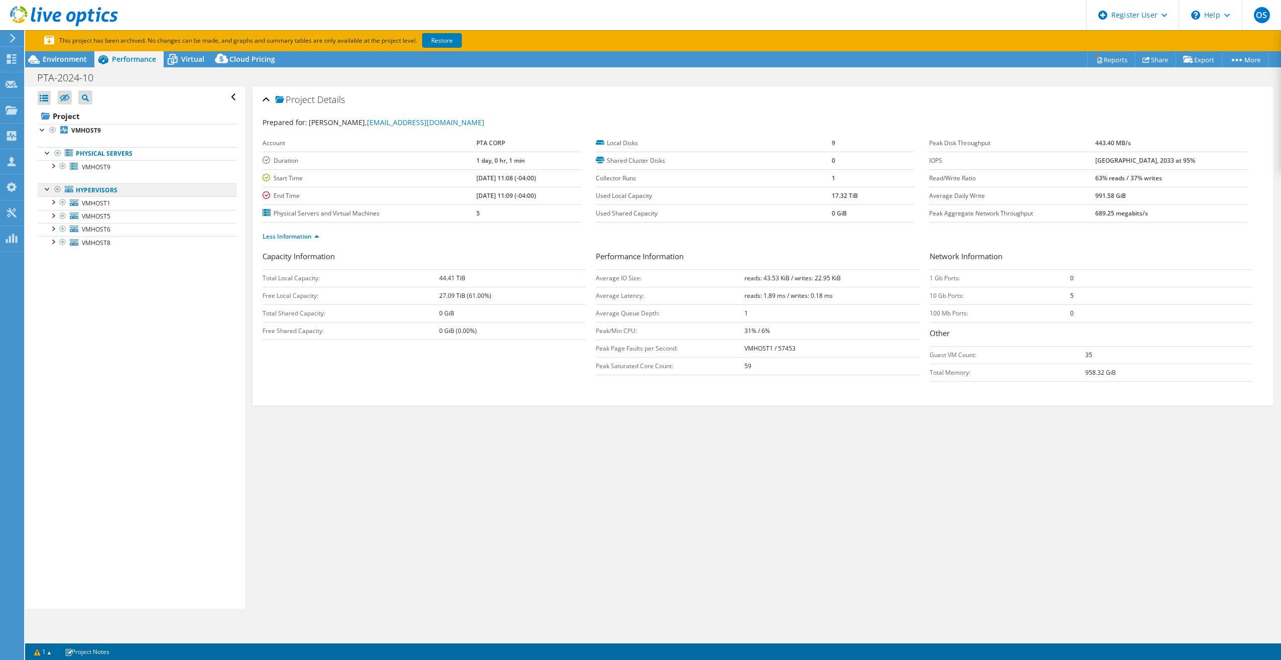
click at [125, 186] on link "Hypervisors" at bounding box center [137, 189] width 199 height 13
click at [67, 59] on span "Environment" at bounding box center [65, 59] width 44 height 10
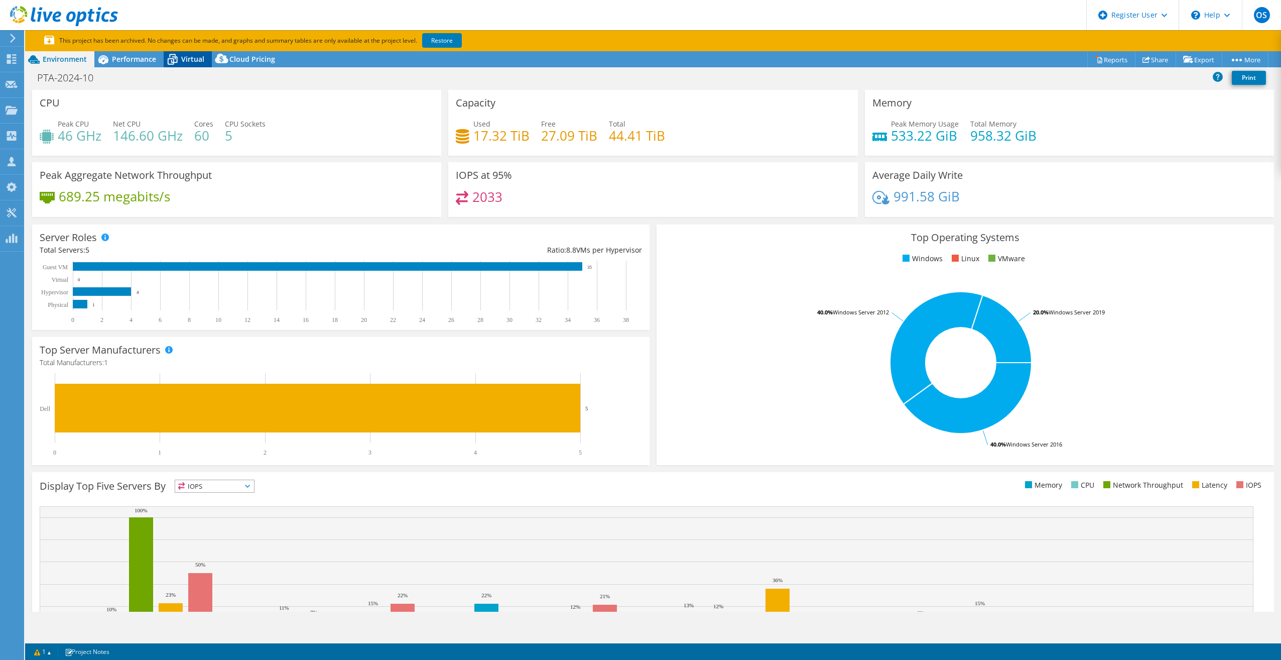
click at [194, 52] on div "Virtual" at bounding box center [188, 59] width 48 height 16
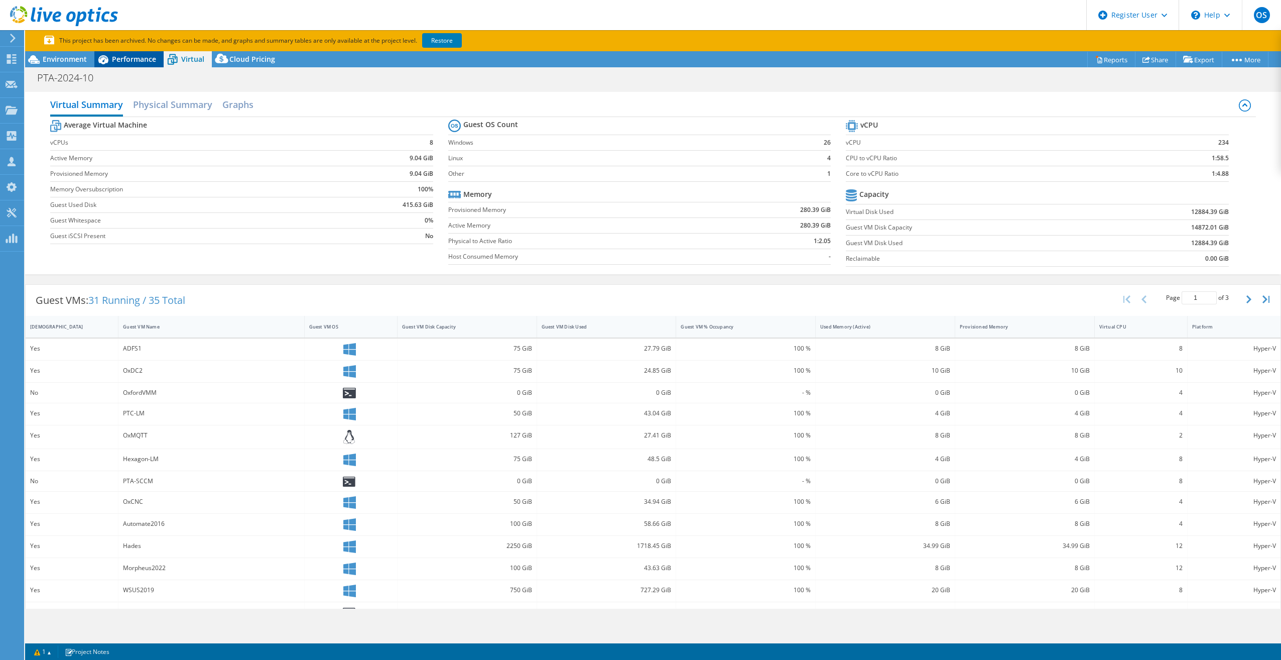
click at [148, 57] on span "Performance" at bounding box center [134, 59] width 44 height 10
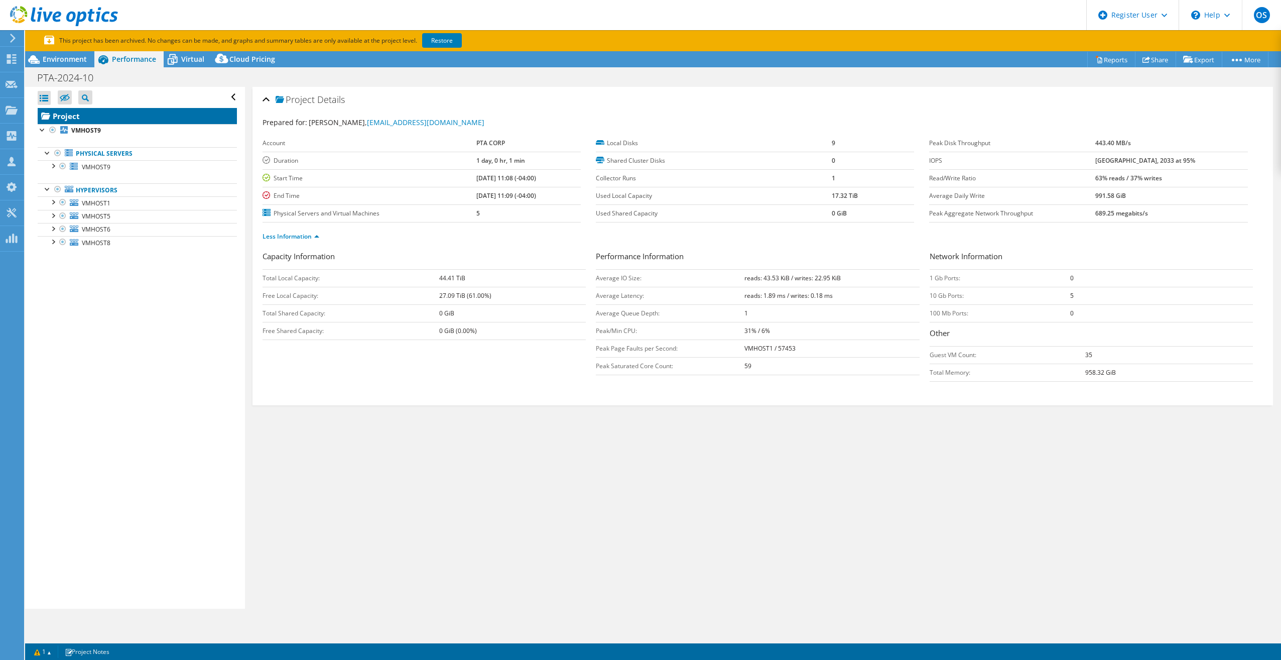
click at [81, 116] on link "Project" at bounding box center [137, 116] width 199 height 16
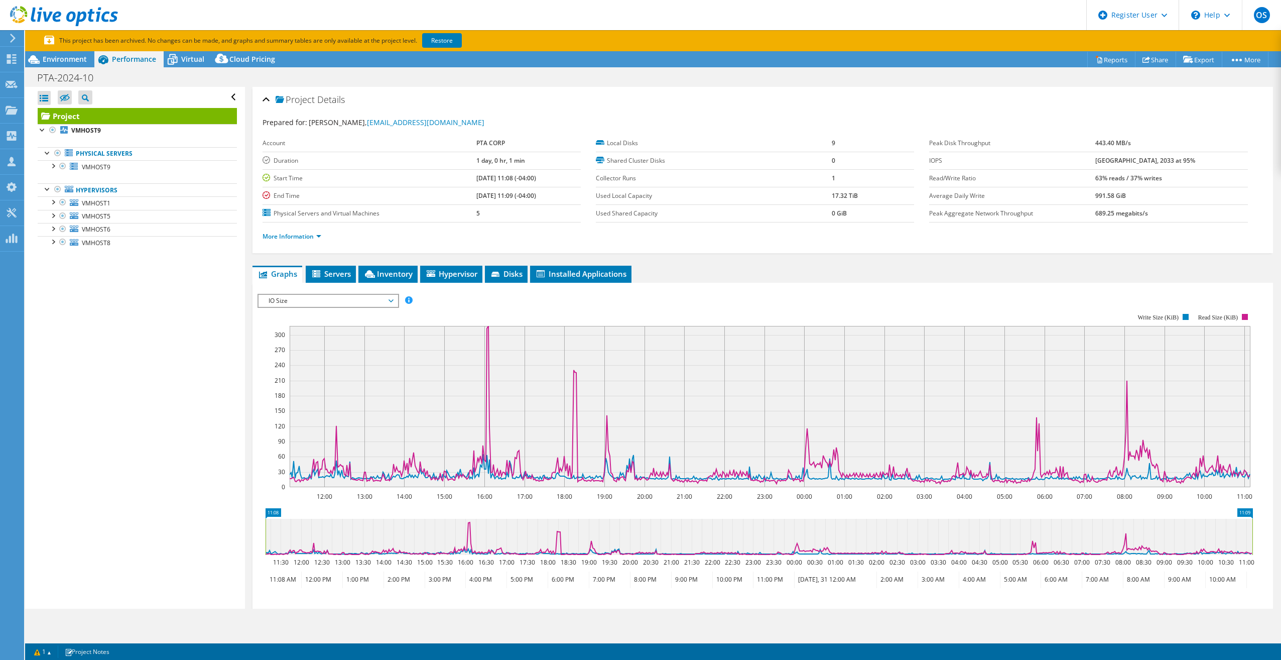
click at [385, 289] on div "IOPS Disk Throughput IO Size Latency Queue Depth CPU Percentage Memory Page Fau…" at bounding box center [763, 454] width 1011 height 330
click at [381, 298] on span "IO Size" at bounding box center [328, 301] width 129 height 12
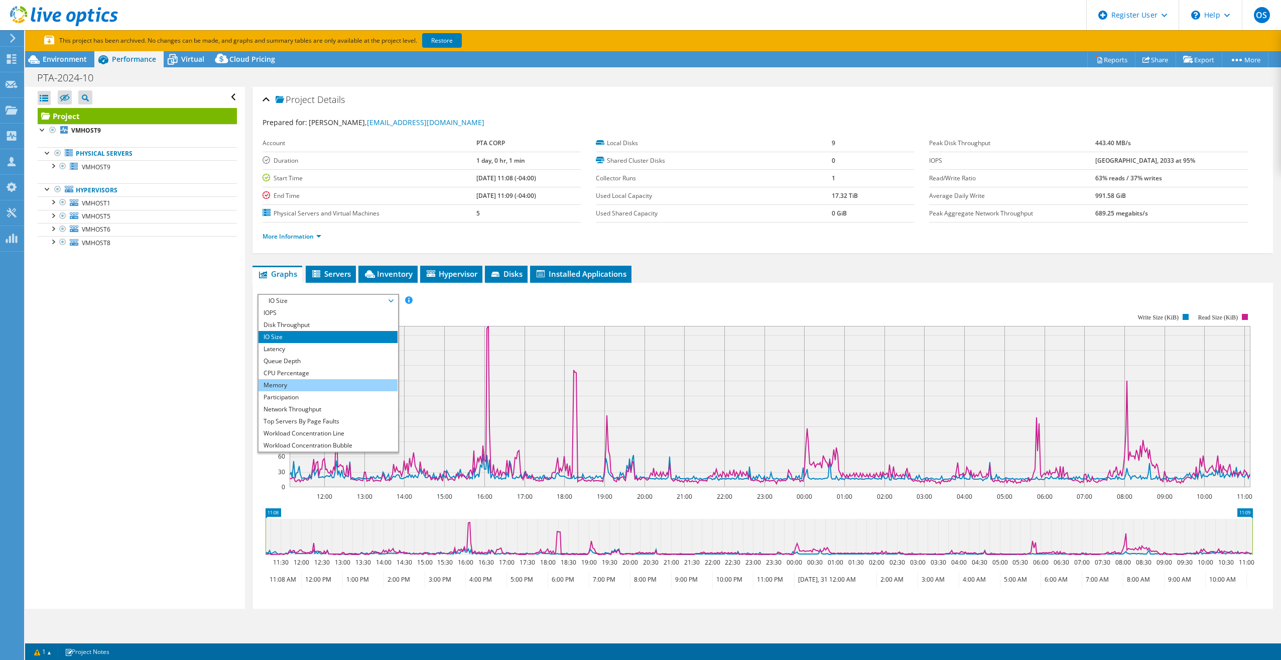
click at [320, 381] on li "Memory" at bounding box center [328, 385] width 139 height 12
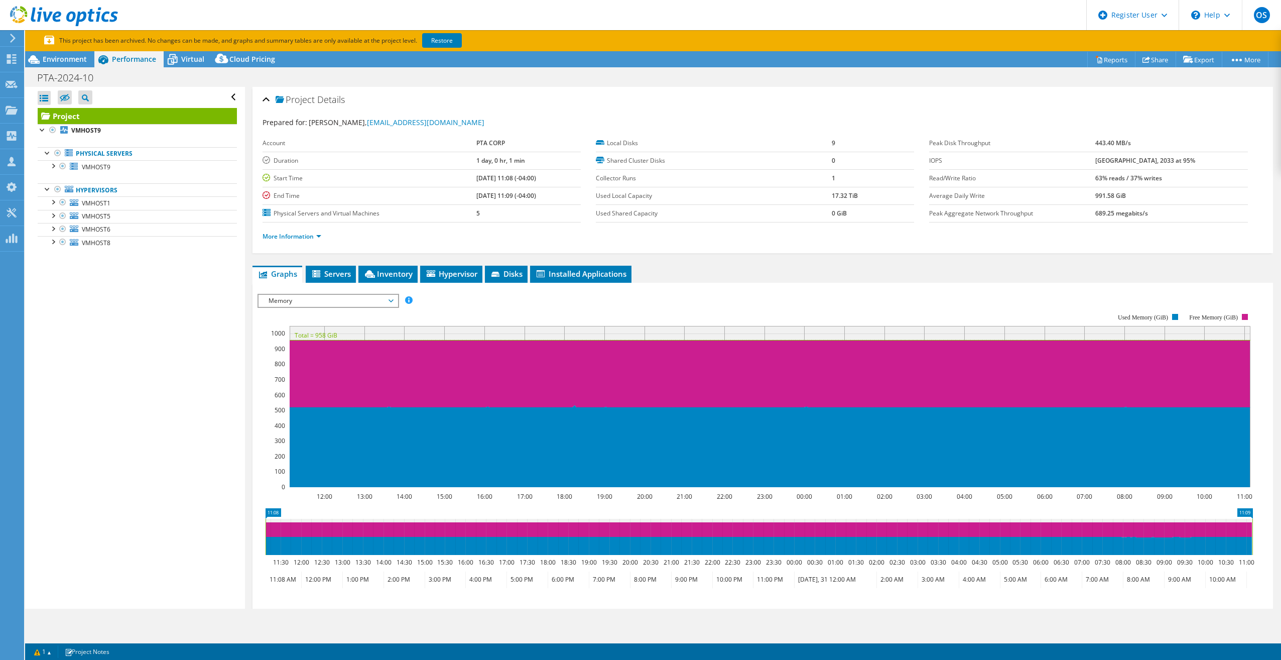
click at [362, 297] on span "Memory" at bounding box center [328, 301] width 129 height 12
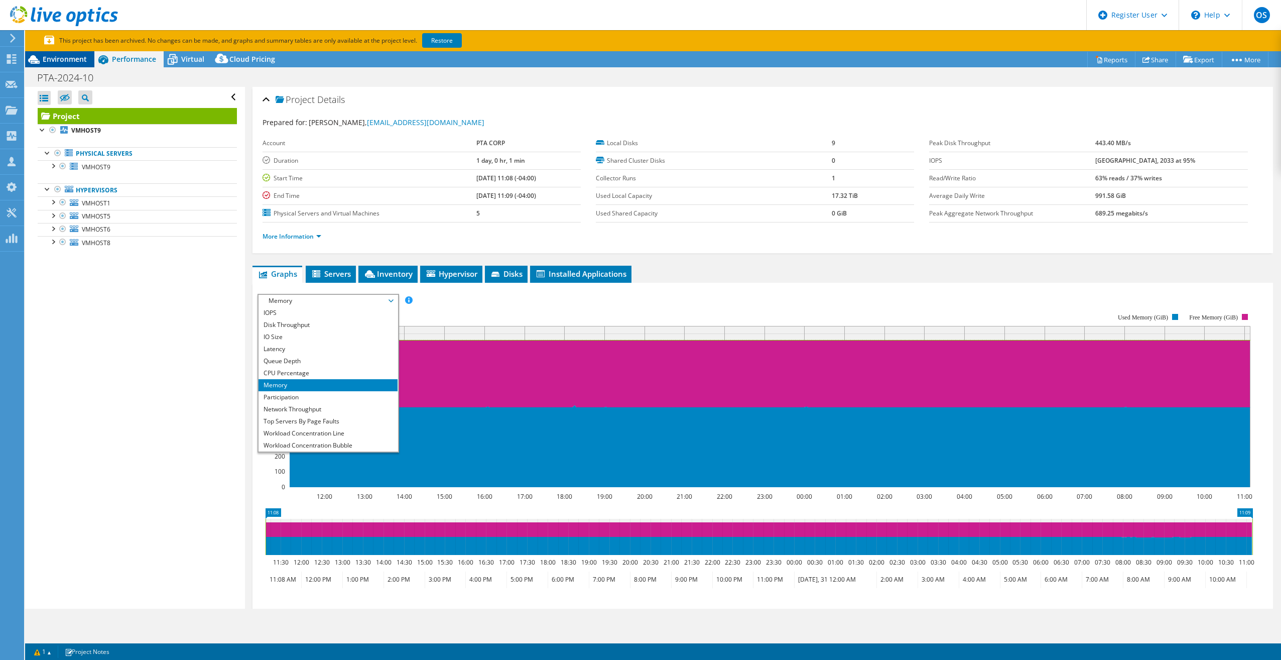
click at [61, 55] on span "Environment" at bounding box center [65, 59] width 44 height 10
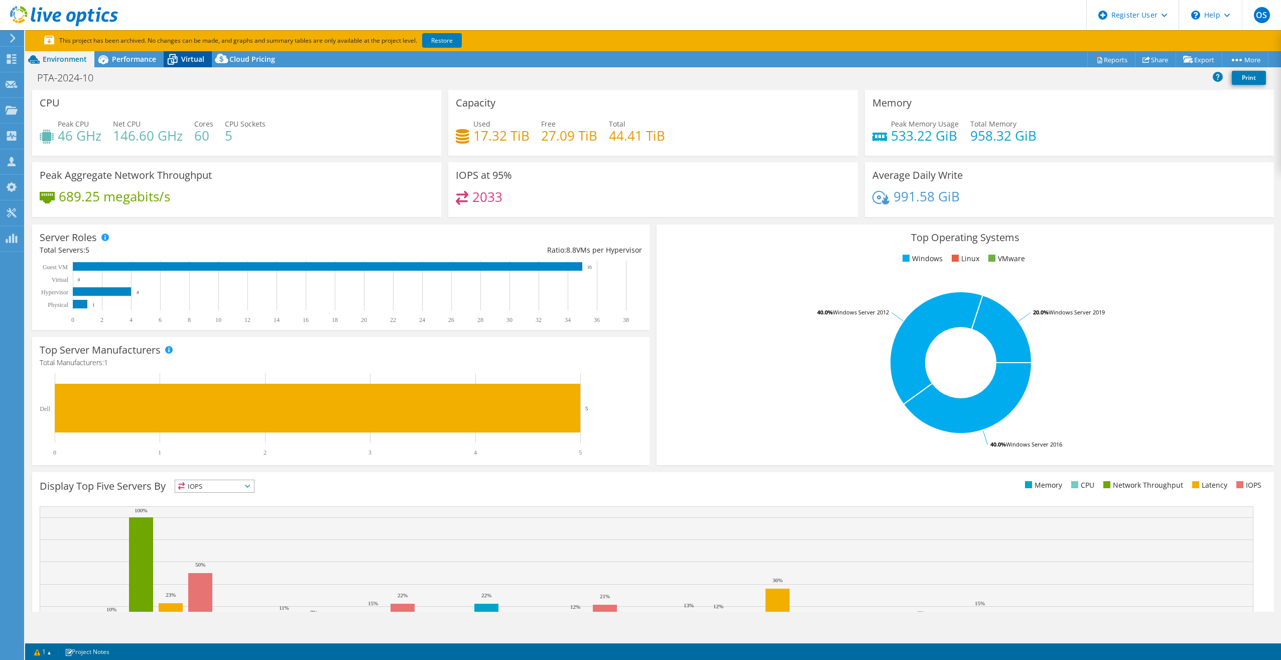
click at [196, 57] on span "Virtual" at bounding box center [192, 59] width 23 height 10
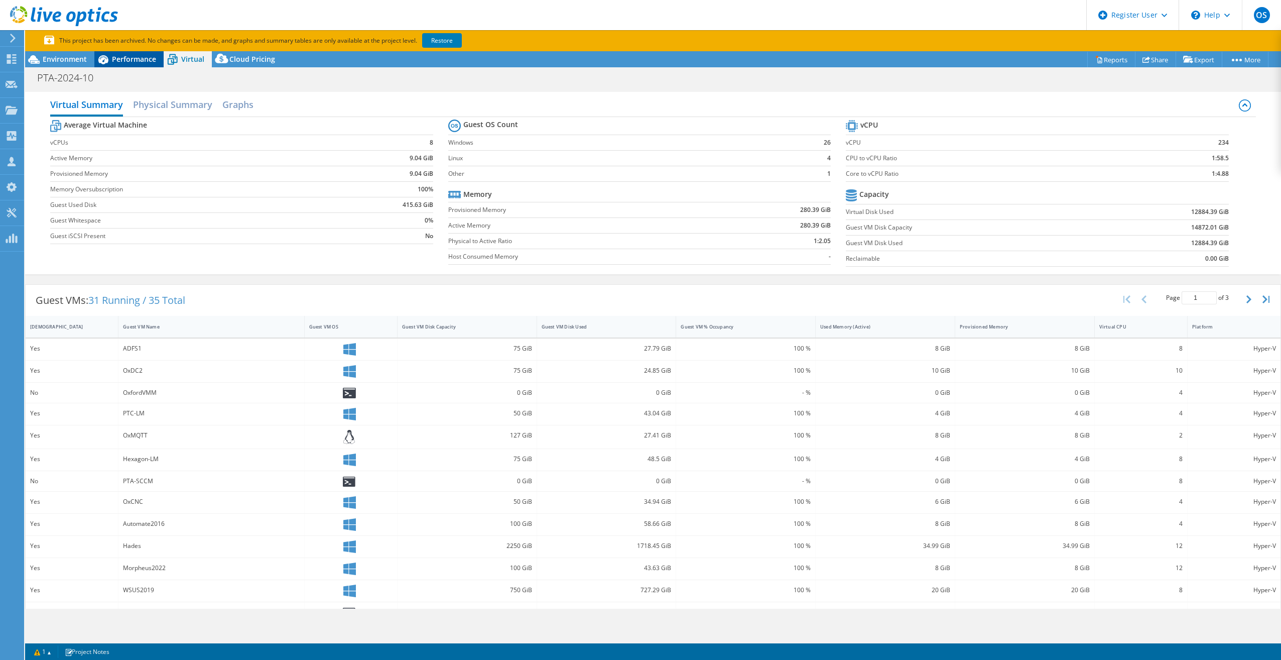
click at [136, 59] on span "Performance" at bounding box center [134, 59] width 44 height 10
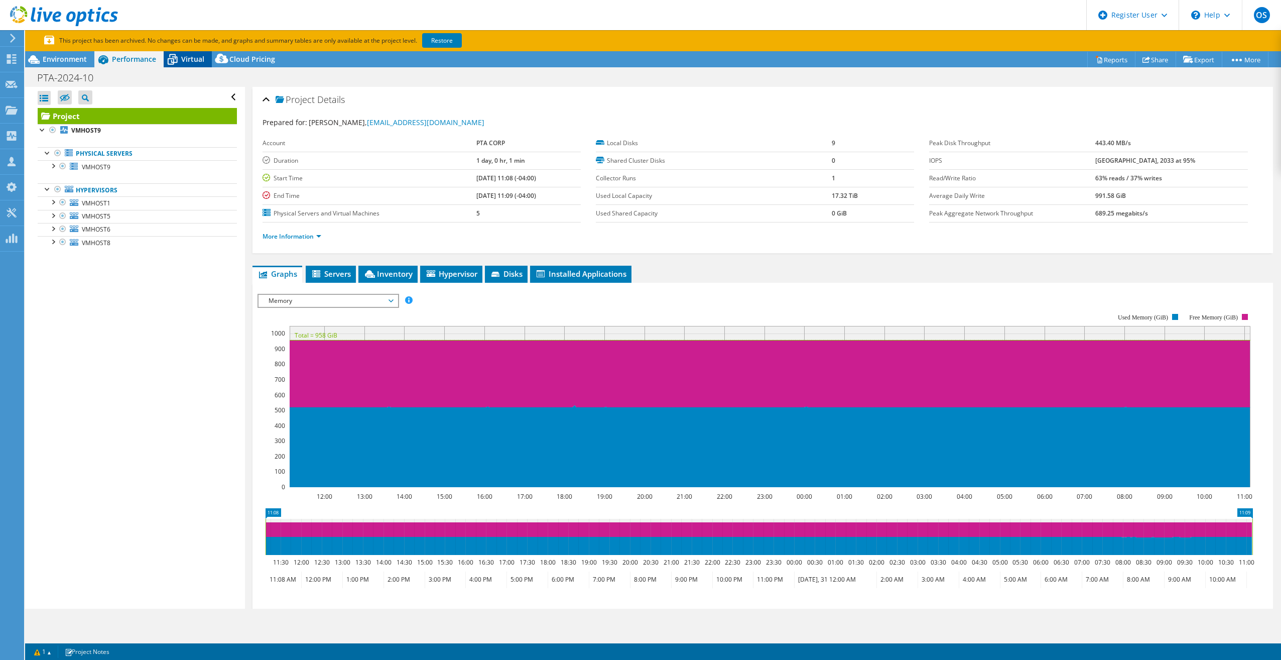
click at [177, 55] on icon at bounding box center [173, 60] width 18 height 18
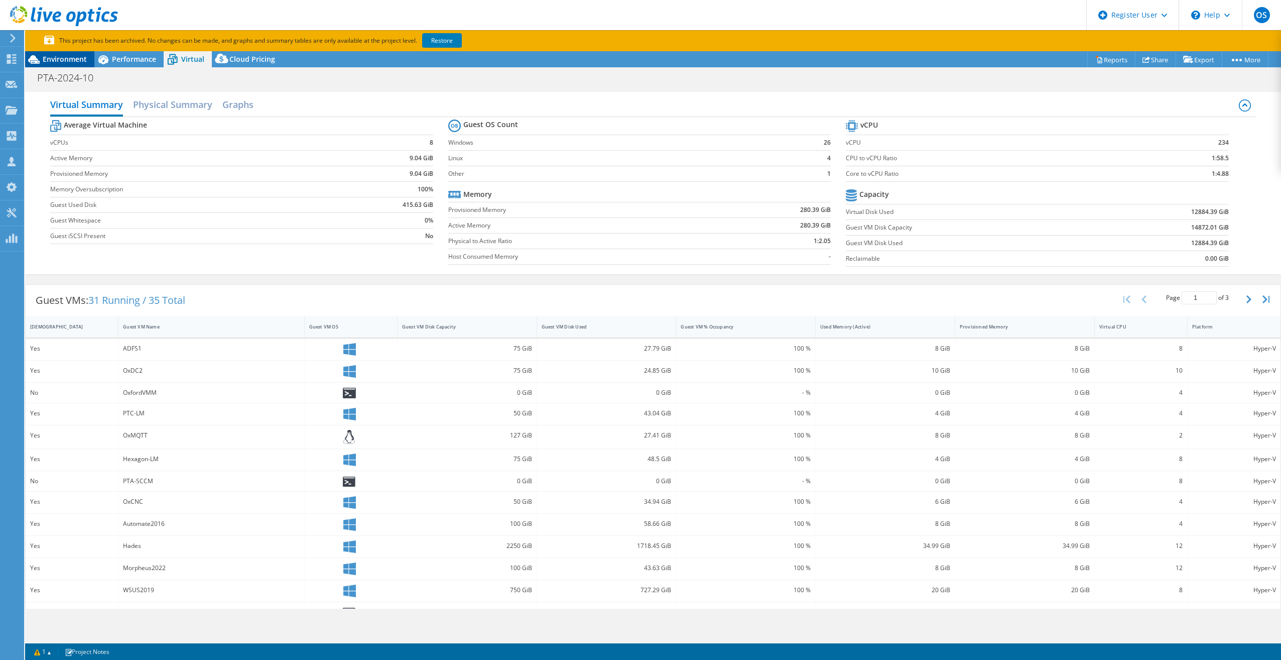
click at [51, 60] on span "Environment" at bounding box center [65, 59] width 44 height 10
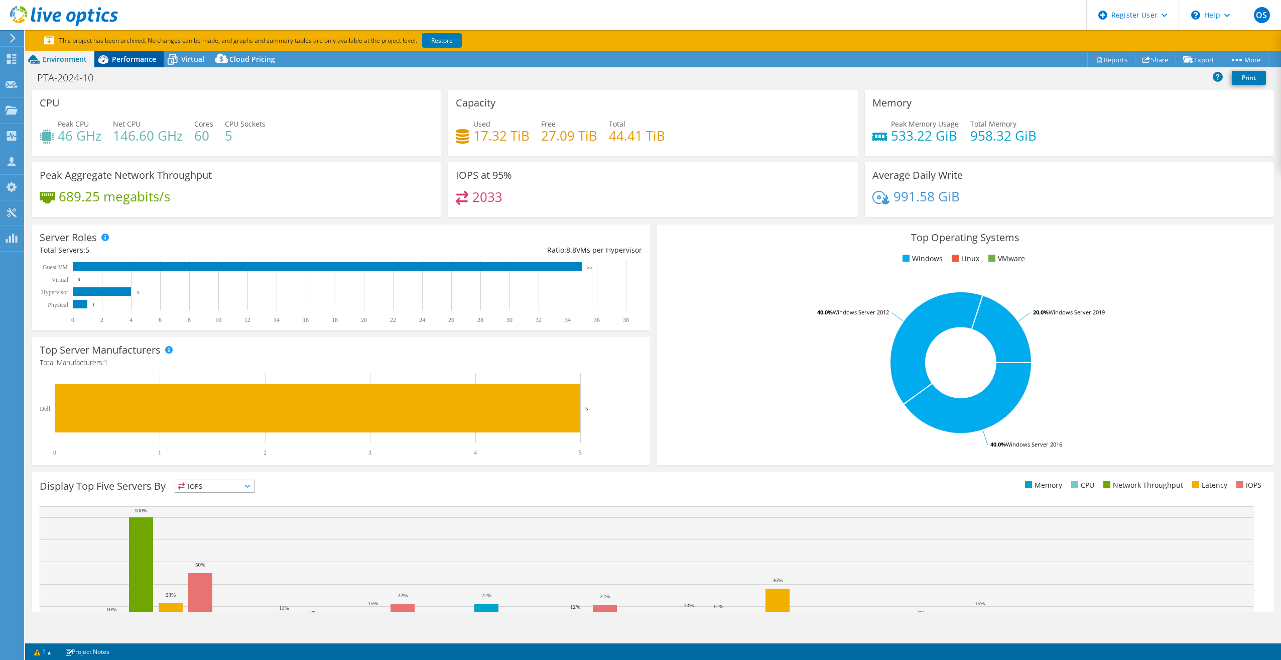
click at [127, 65] on div "Performance" at bounding box center [128, 59] width 69 height 16
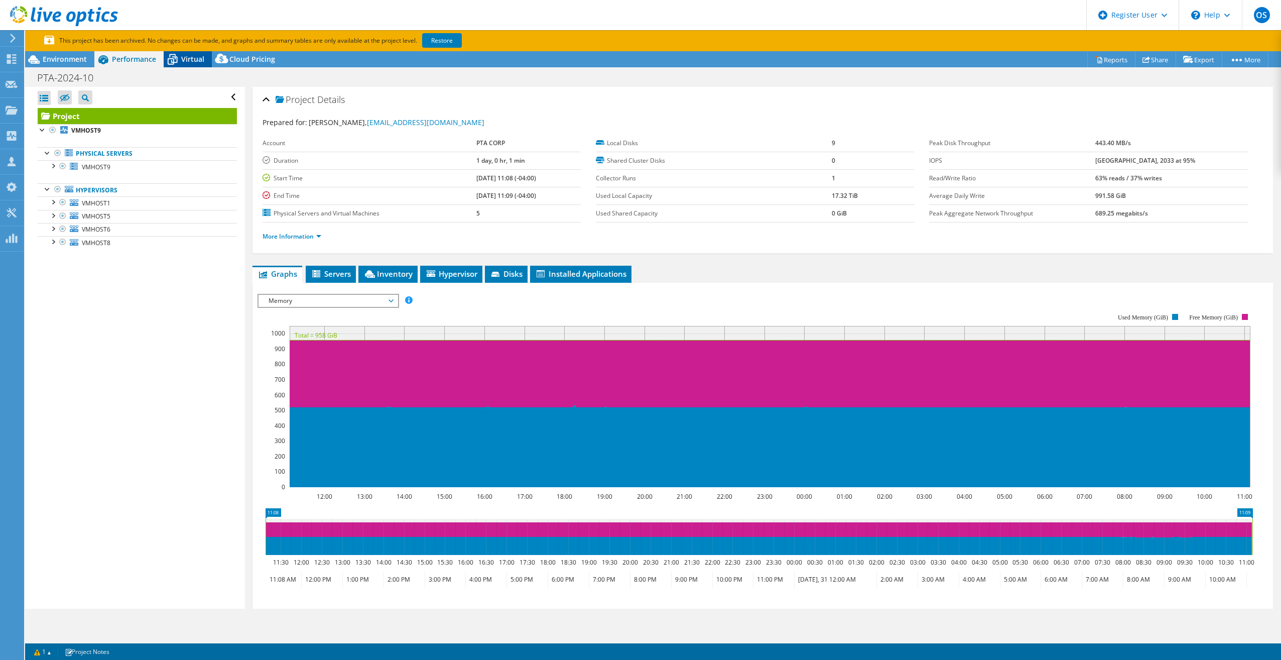
click at [185, 63] on span "Virtual" at bounding box center [192, 59] width 23 height 10
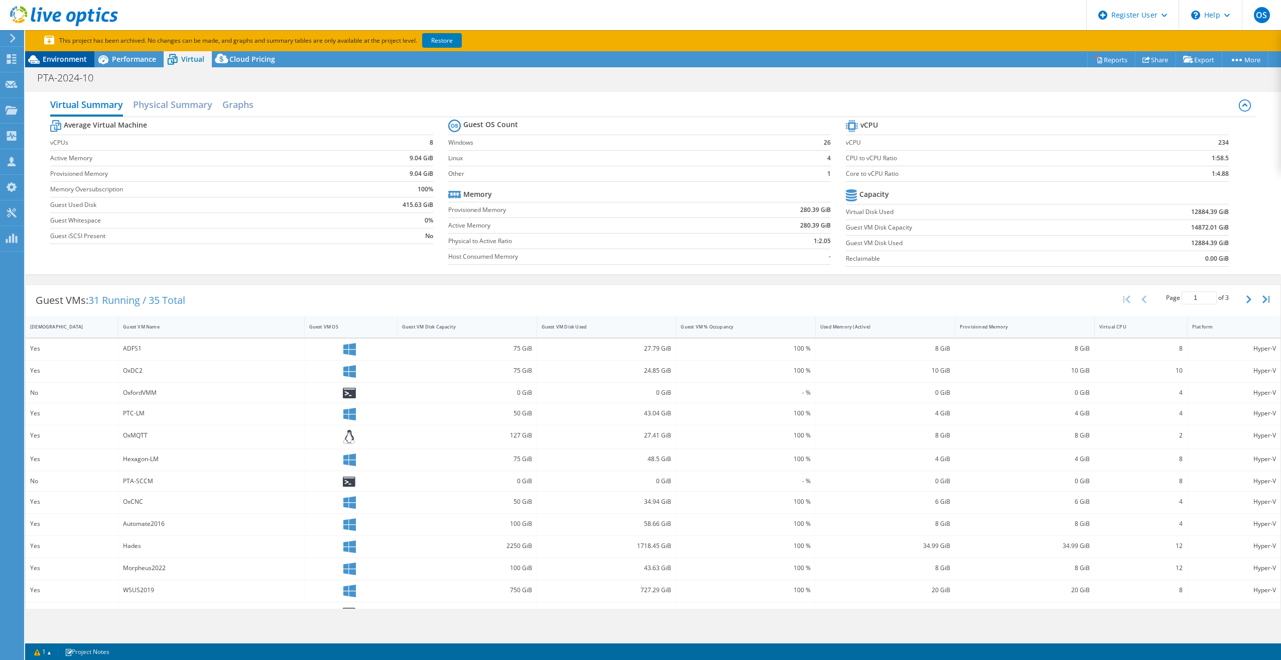
click at [58, 55] on span "Environment" at bounding box center [65, 59] width 44 height 10
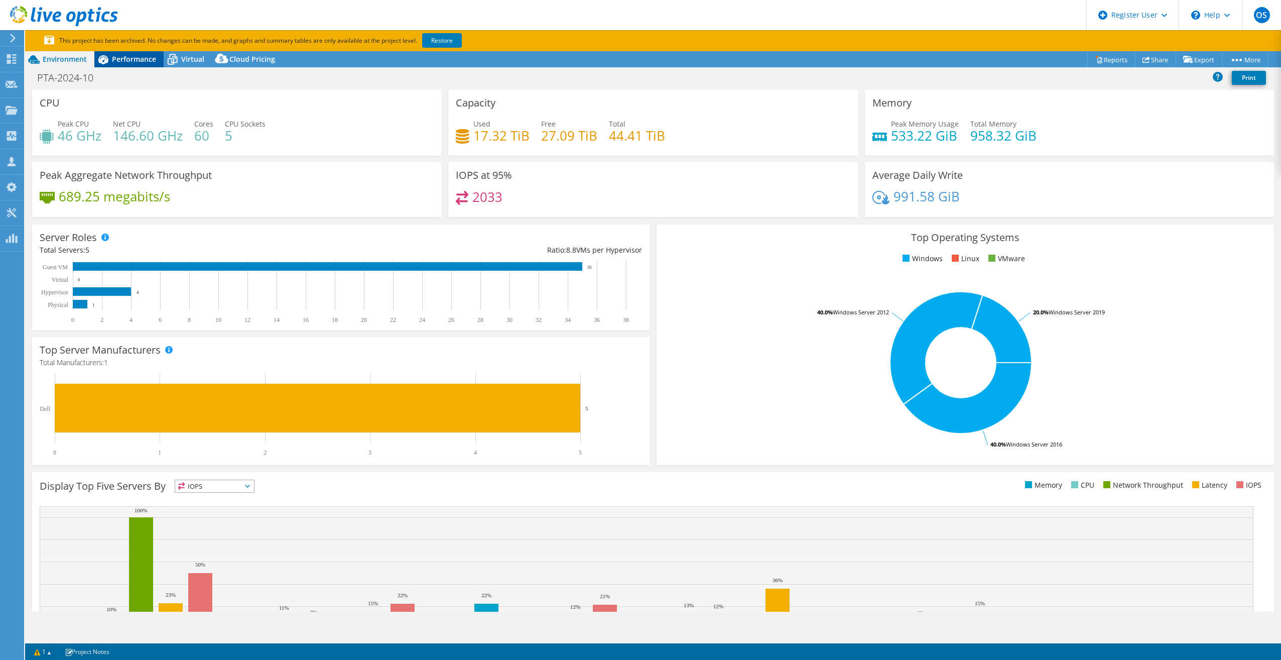
click at [110, 56] on icon at bounding box center [103, 60] width 18 height 18
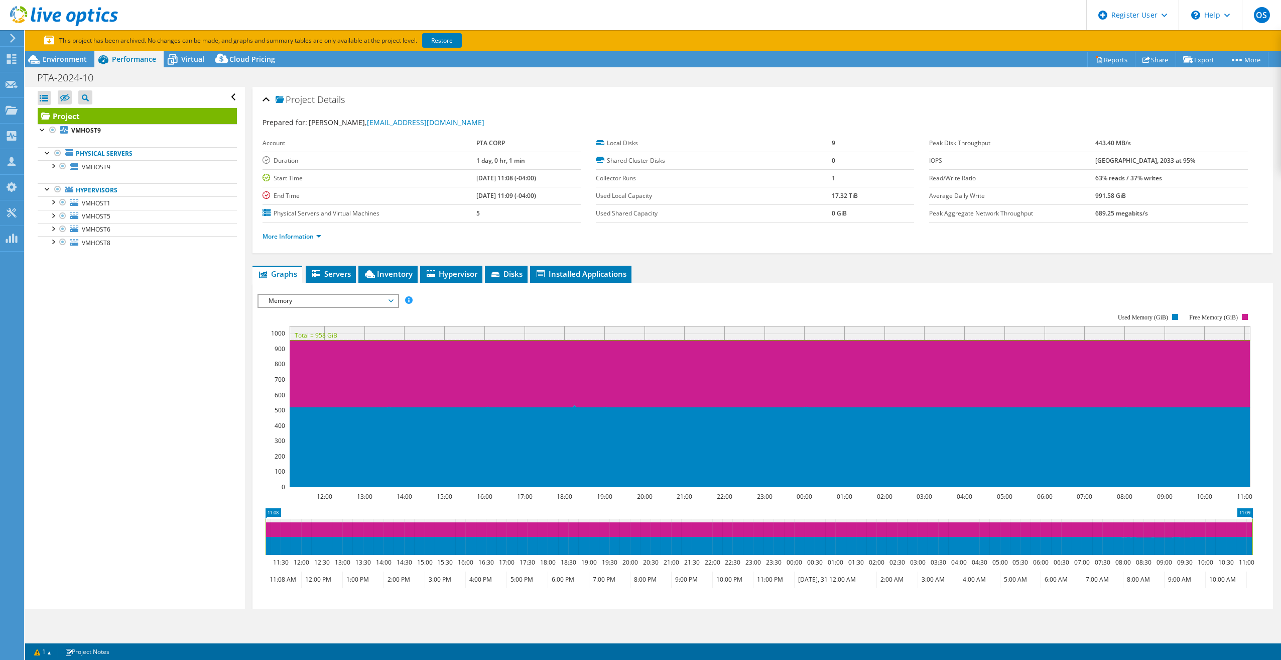
click at [188, 68] on div "PTA-2024-10 Print" at bounding box center [653, 77] width 1256 height 19
click at [193, 57] on span "Virtual" at bounding box center [192, 59] width 23 height 10
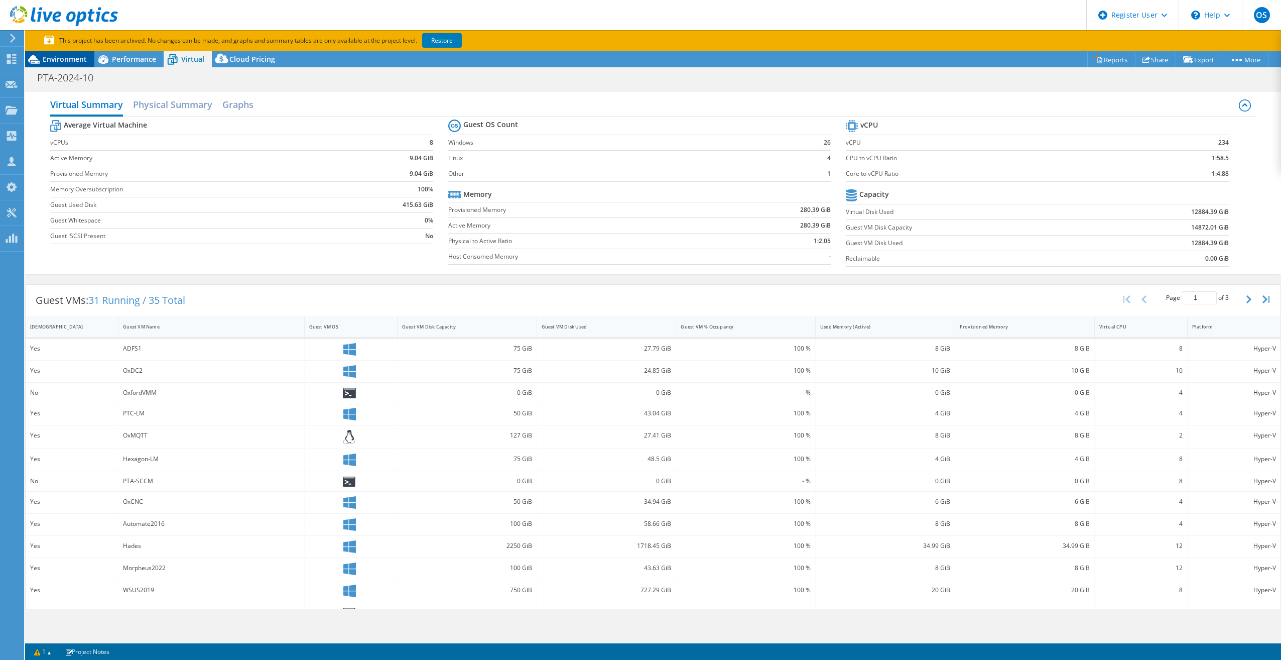
click at [64, 57] on span "Environment" at bounding box center [65, 59] width 44 height 10
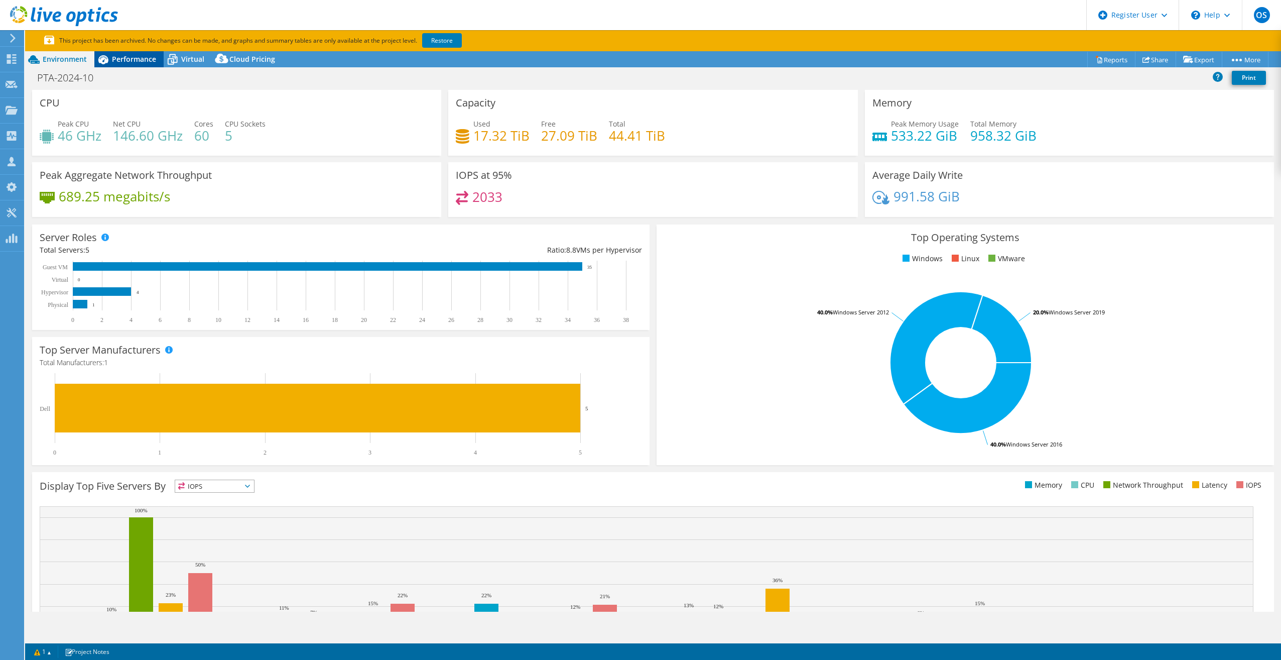
click at [131, 58] on span "Performance" at bounding box center [134, 59] width 44 height 10
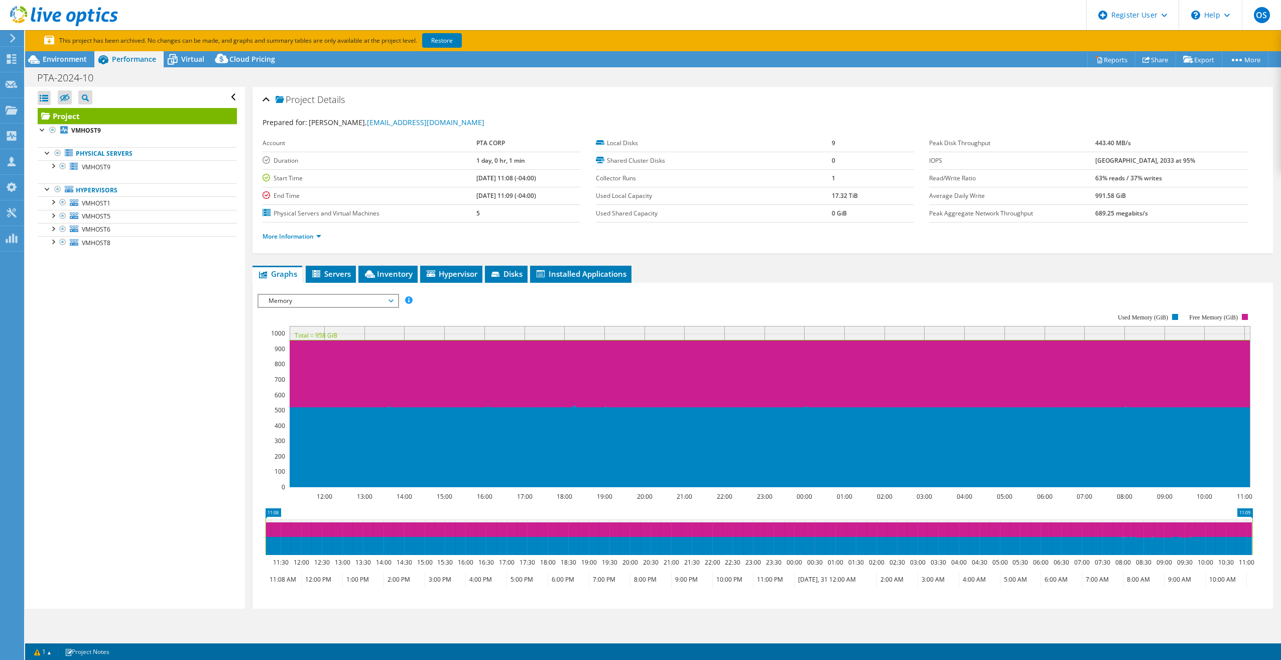
click at [363, 293] on div "IOPS Disk Throughput IO Size Latency Queue Depth CPU Percentage Memory Page Fau…" at bounding box center [763, 454] width 1011 height 330
click at [360, 296] on span "Memory" at bounding box center [328, 301] width 129 height 12
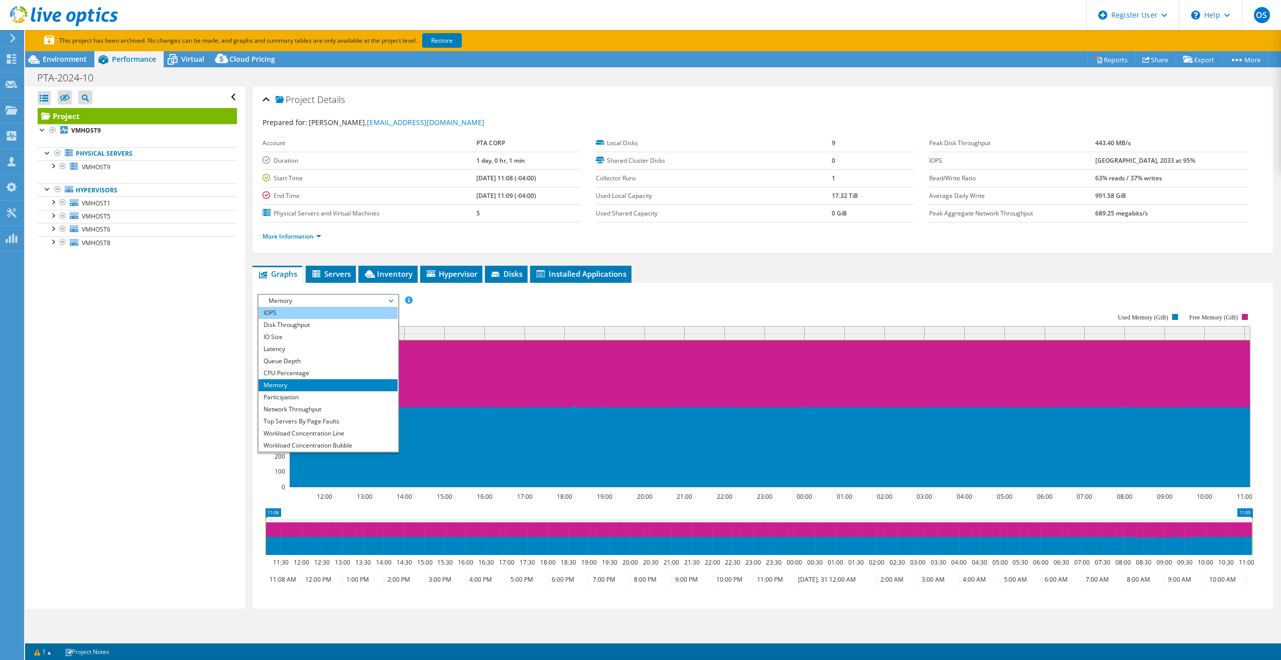
click at [313, 316] on li "IOPS" at bounding box center [328, 313] width 139 height 12
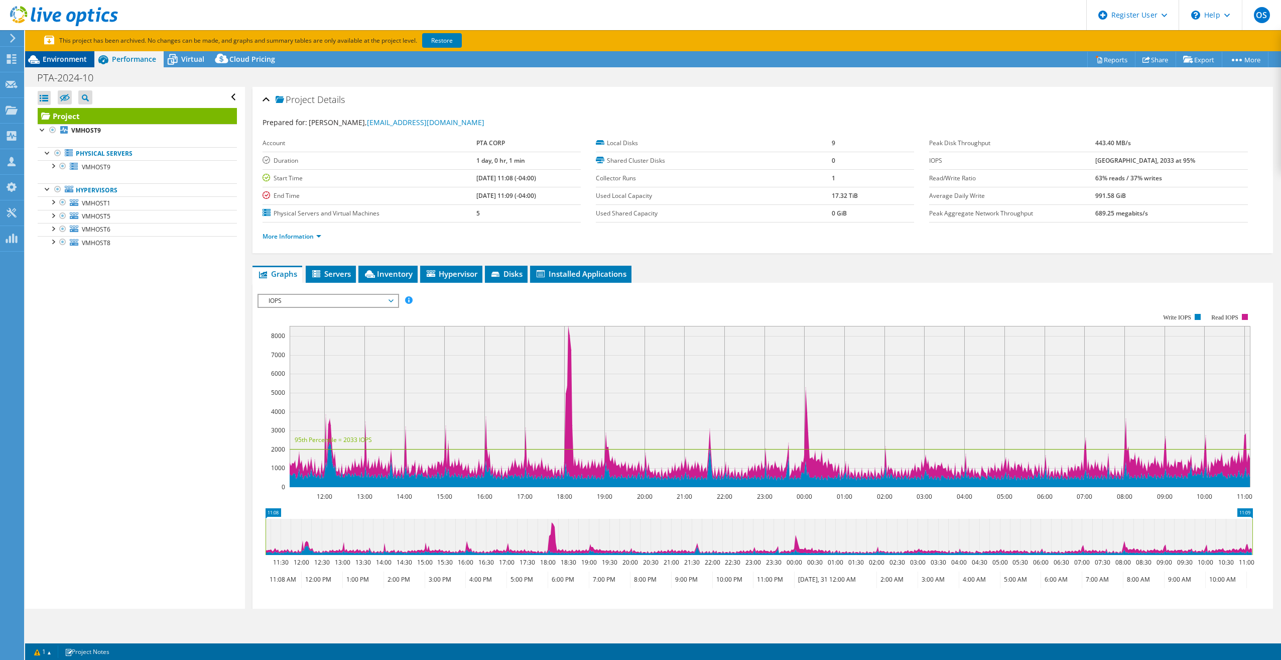
click at [44, 63] on span "Environment" at bounding box center [65, 59] width 44 height 10
